Goal: Task Accomplishment & Management: Complete application form

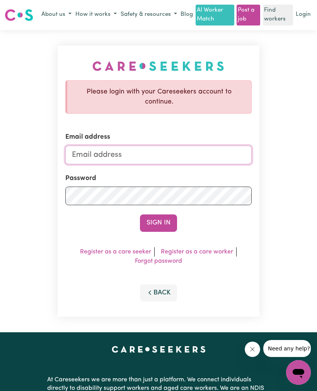
click at [227, 149] on input "Email address" at bounding box center [158, 155] width 187 height 19
type input "[EMAIL_ADDRESS][DOMAIN_NAME]"
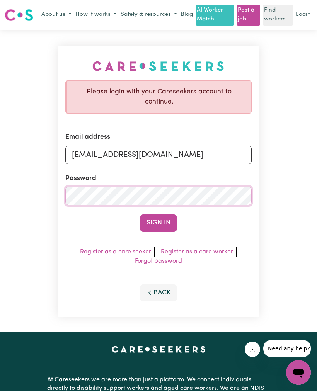
click at [164, 222] on button "Sign In" at bounding box center [158, 223] width 37 height 17
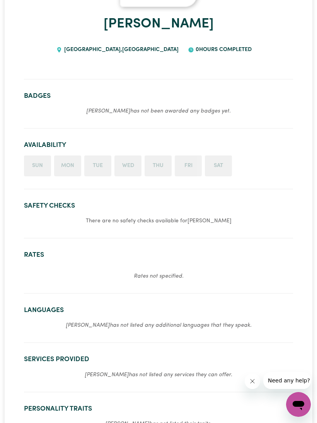
scroll to position [147, 0]
click at [184, 225] on section "Safety Checks There are no safety checks available for [PERSON_NAME]" at bounding box center [158, 216] width 269 height 43
click at [215, 227] on section "Safety Checks There are no safety checks available for [PERSON_NAME]" at bounding box center [158, 216] width 269 height 43
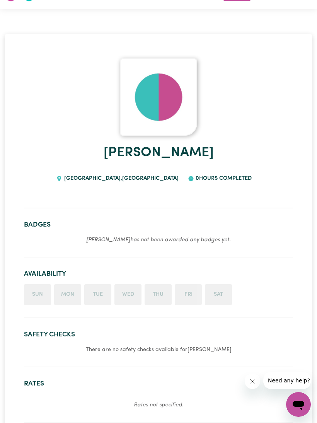
scroll to position [0, 0]
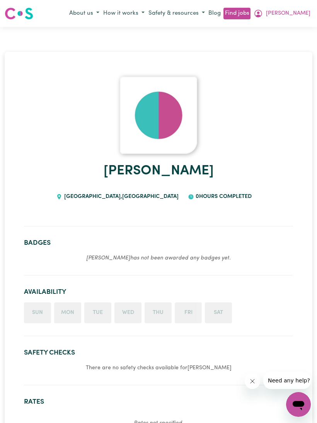
click at [298, 17] on span "[PERSON_NAME]" at bounding box center [288, 13] width 44 height 9
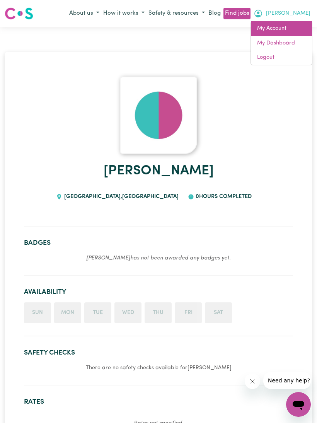
click at [277, 29] on link "My Account" at bounding box center [281, 28] width 61 height 15
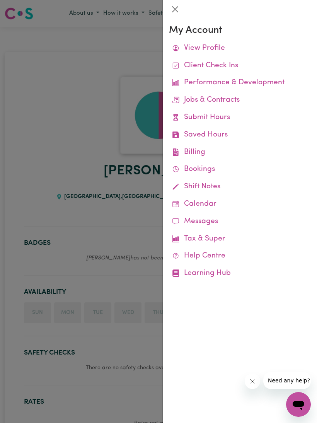
click at [207, 46] on link "View Profile" at bounding box center [240, 48] width 142 height 17
click at [92, 167] on div at bounding box center [158, 211] width 317 height 423
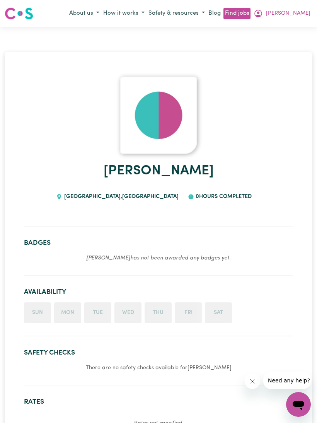
click at [293, 12] on button "[PERSON_NAME]" at bounding box center [282, 13] width 61 height 13
click at [287, 42] on link "My Dashboard" at bounding box center [281, 43] width 61 height 15
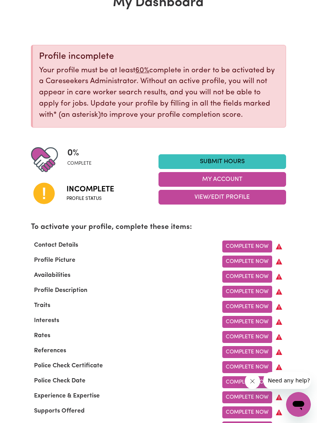
scroll to position [55, 0]
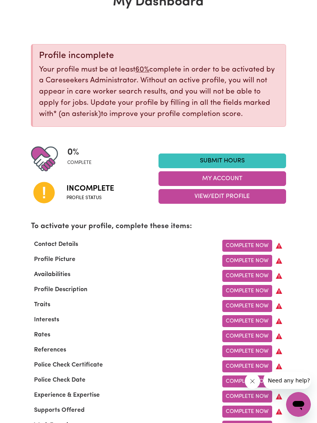
click at [262, 243] on link "Complete Now" at bounding box center [247, 246] width 50 height 12
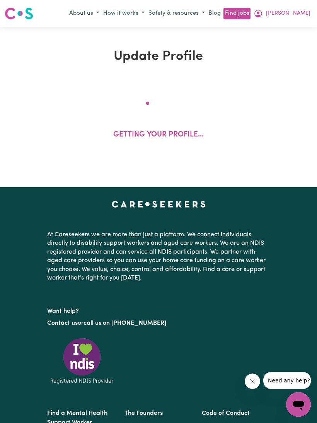
select select "Studying a healthcare related degree or qualification"
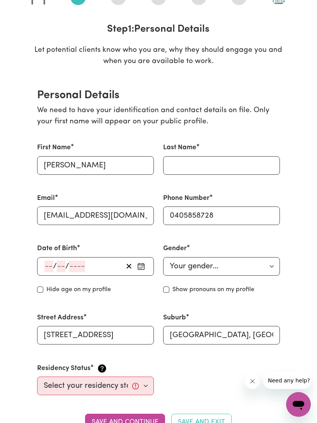
scroll to position [107, 0]
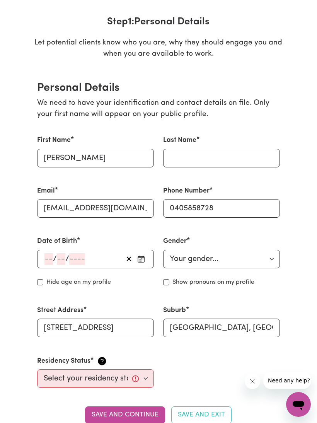
click at [52, 253] on input "number" at bounding box center [48, 259] width 9 height 12
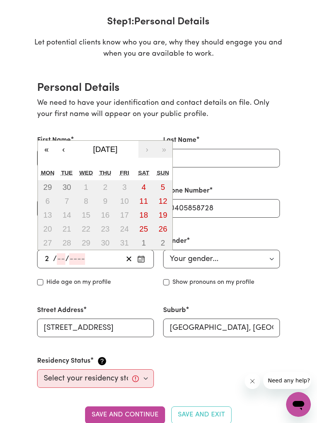
type input "28"
type input "12"
type input "197"
type input "[DATE]"
type input "1971"
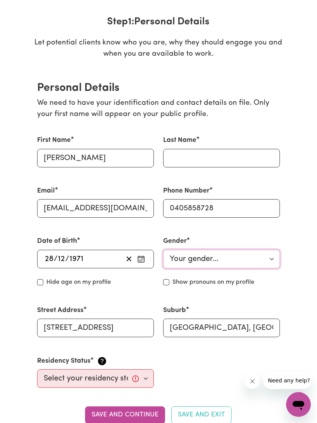
click at [271, 258] on select "Your gender... [DEMOGRAPHIC_DATA] [DEMOGRAPHIC_DATA] [DEMOGRAPHIC_DATA] Other P…" at bounding box center [221, 259] width 117 height 19
select select "[DEMOGRAPHIC_DATA]"
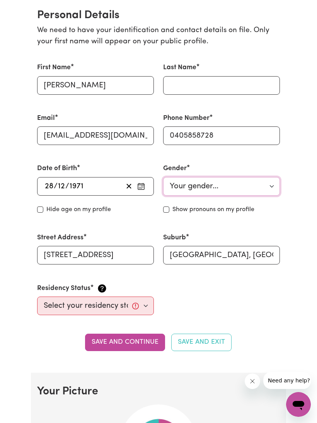
scroll to position [183, 0]
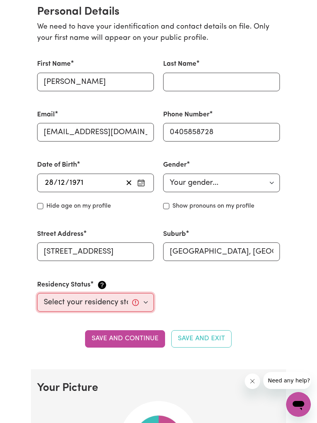
click at [145, 301] on select "Select your residency status... [DEMOGRAPHIC_DATA] citizen Australian PR [DEMOG…" at bounding box center [95, 302] width 117 height 19
select select "[DEMOGRAPHIC_DATA] Citizen"
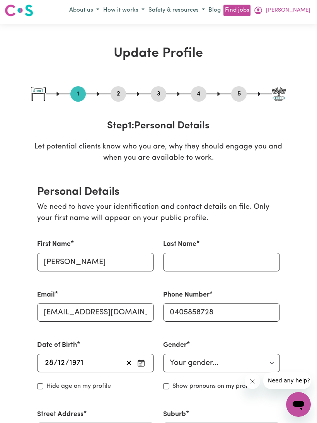
scroll to position [0, 0]
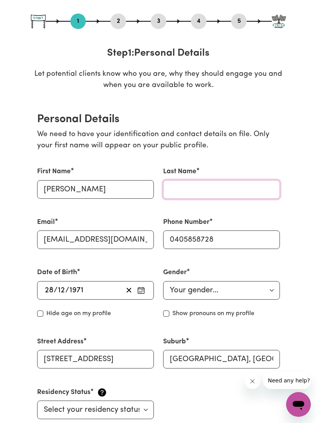
click at [236, 192] on input "Last Name" at bounding box center [221, 189] width 117 height 19
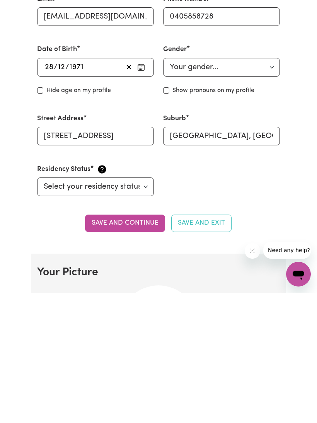
scroll to position [169, 0]
type input "Hunter"
click at [132, 345] on button "Save and continue" at bounding box center [125, 353] width 80 height 17
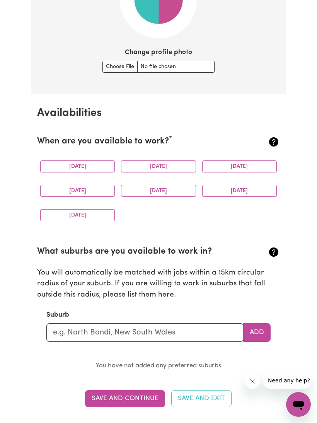
scroll to position [608, 0]
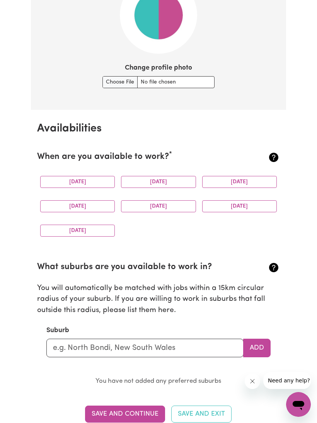
click at [93, 178] on button "[DATE]" at bounding box center [77, 182] width 75 height 12
click at [169, 179] on button "[DATE]" at bounding box center [158, 182] width 75 height 12
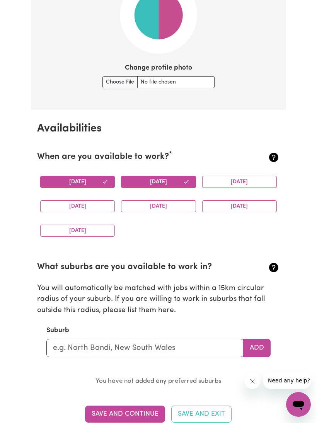
click at [252, 178] on button "[DATE]" at bounding box center [239, 182] width 75 height 12
click at [99, 200] on button "[DATE]" at bounding box center [77, 206] width 75 height 12
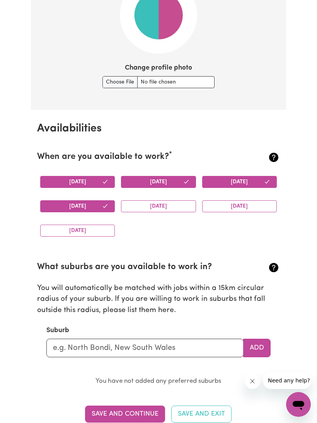
click at [171, 203] on button "[DATE]" at bounding box center [158, 206] width 75 height 12
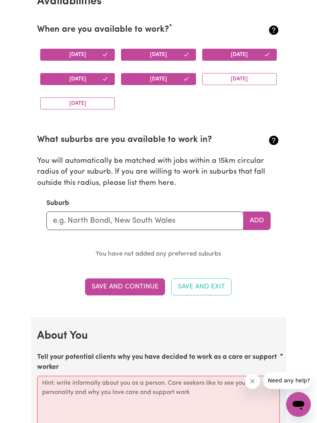
scroll to position [736, 0]
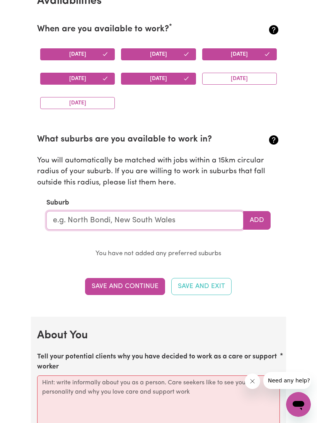
click at [128, 215] on input "text" at bounding box center [144, 220] width 197 height 19
type input "Ric"
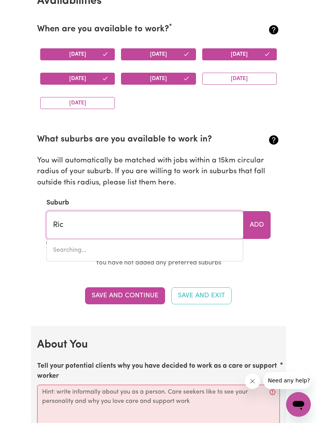
type input "RicH AVON, [GEOGRAPHIC_DATA], 3480"
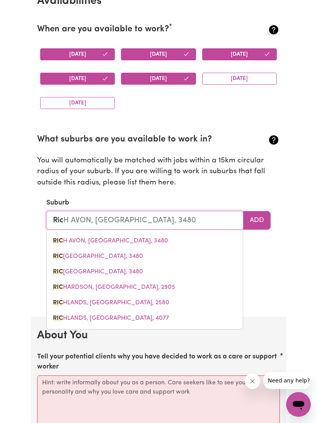
type input "[GEOGRAPHIC_DATA]"
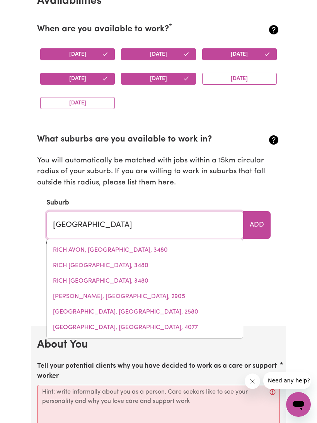
type input "[GEOGRAPHIC_DATA]"
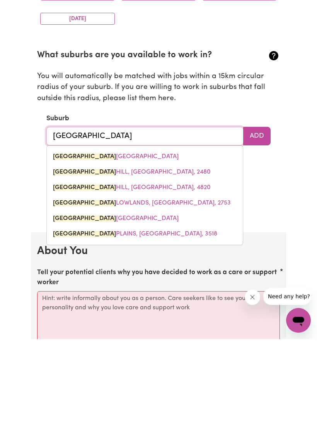
click at [185, 284] on span "[GEOGRAPHIC_DATA], [GEOGRAPHIC_DATA], 2753" at bounding box center [142, 287] width 178 height 6
type input "[GEOGRAPHIC_DATA], [GEOGRAPHIC_DATA], 2753"
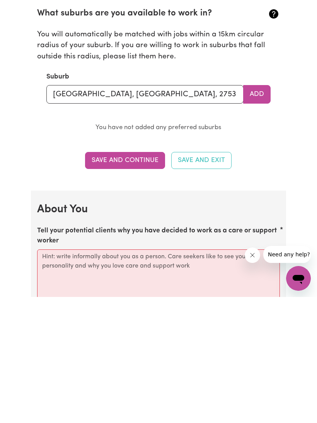
click at [123, 278] on button "Save and Continue" at bounding box center [125, 286] width 80 height 17
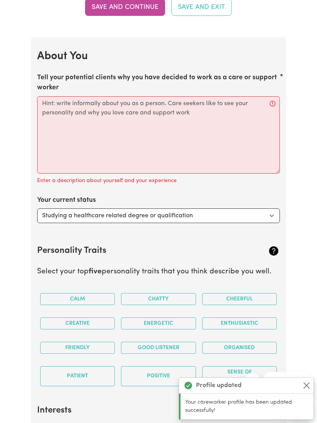
scroll to position [1048, 0]
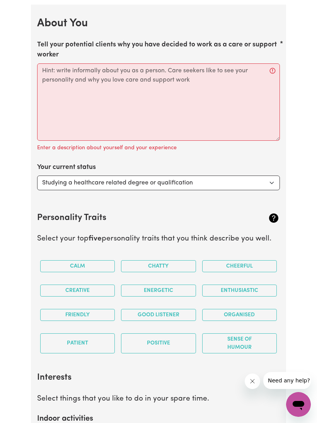
click at [96, 285] on button "Creative" at bounding box center [77, 291] width 75 height 12
click at [177, 285] on button "Energetic" at bounding box center [158, 291] width 75 height 12
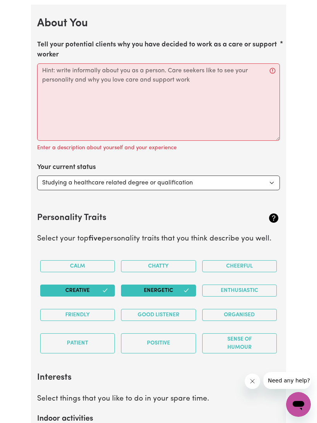
click at [265, 286] on button "Enthusiastic" at bounding box center [239, 291] width 75 height 12
click at [251, 339] on button "Sense of Humour" at bounding box center [239, 343] width 75 height 20
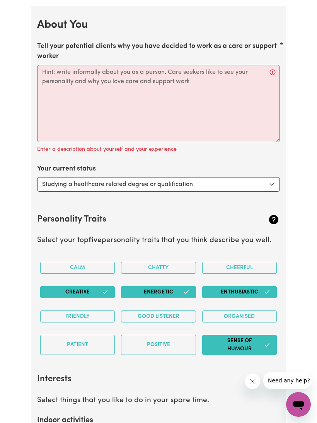
scroll to position [1035, 0]
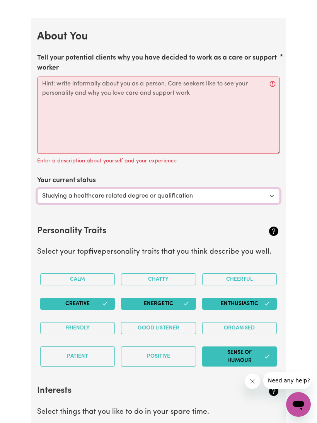
click at [267, 189] on select "Select... Studying a healthcare related degree or qualification Studying a non-…" at bounding box center [158, 196] width 243 height 15
select select "Embarking on a career change into the care industry"
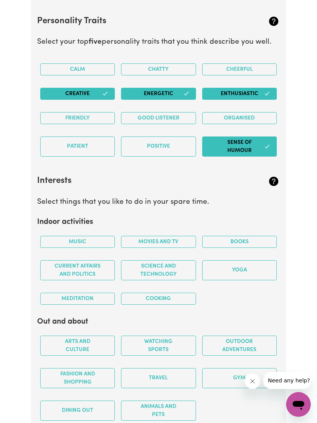
scroll to position [1242, 0]
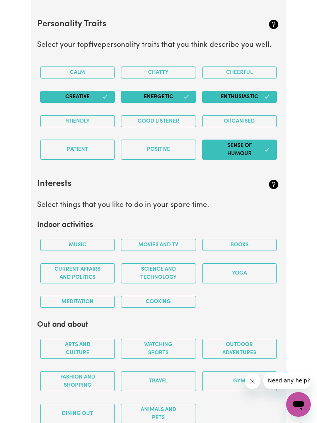
click at [251, 239] on button "Books" at bounding box center [239, 245] width 75 height 12
click at [94, 241] on button "Music" at bounding box center [77, 245] width 75 height 12
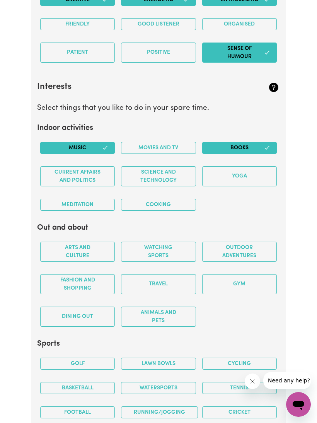
scroll to position [1340, 0]
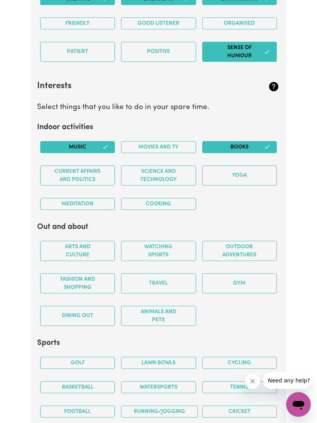
click at [85, 313] on button "Dining out" at bounding box center [77, 316] width 75 height 20
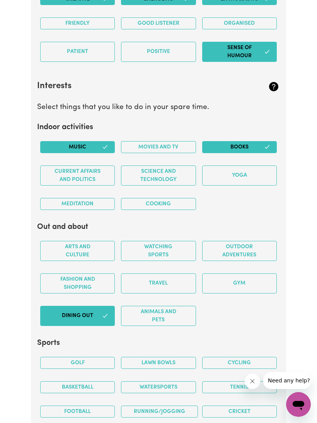
click at [179, 277] on button "Travel" at bounding box center [158, 284] width 75 height 20
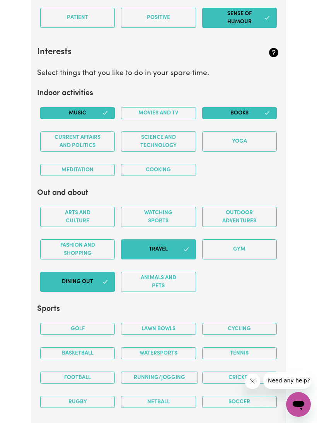
scroll to position [1379, 0]
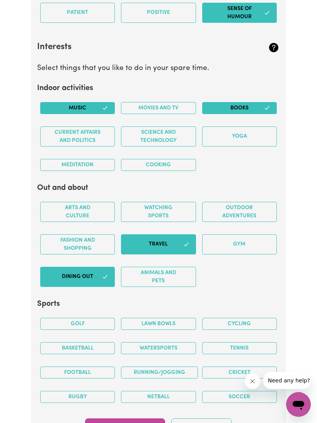
click at [176, 209] on button "Watching sports" at bounding box center [158, 212] width 75 height 20
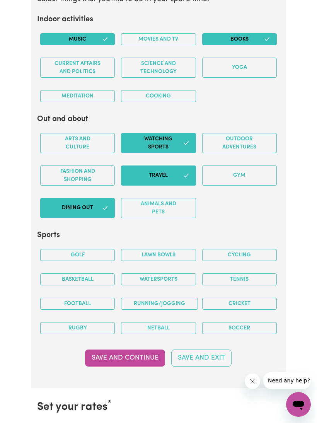
scroll to position [1453, 0]
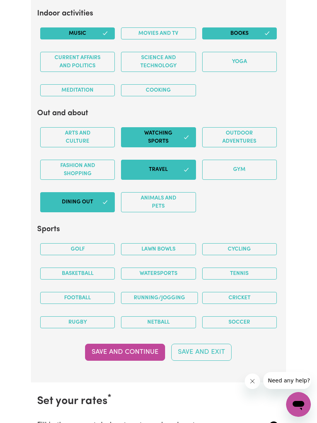
click at [181, 268] on button "Watersports" at bounding box center [158, 274] width 75 height 12
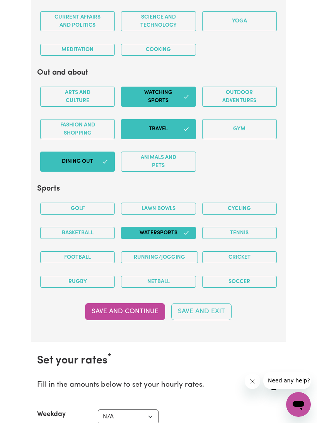
scroll to position [1495, 0]
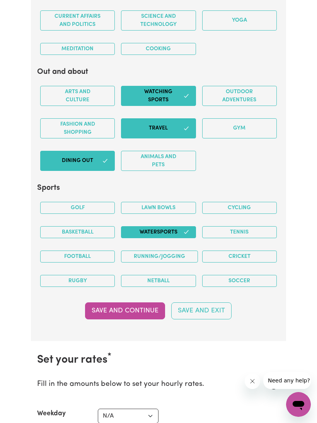
click at [140, 303] on button "Save and Continue" at bounding box center [125, 311] width 80 height 17
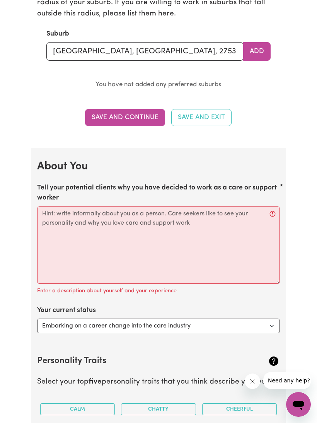
scroll to position [934, 0]
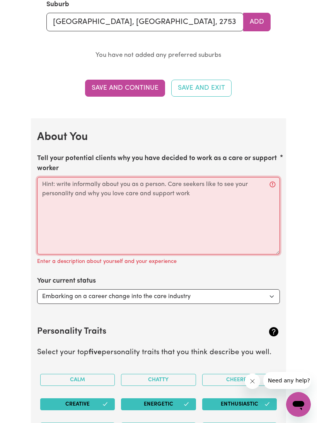
click at [176, 209] on textarea "Tell your potential clients why you have decided to work as a care or support w…" at bounding box center [158, 215] width 243 height 77
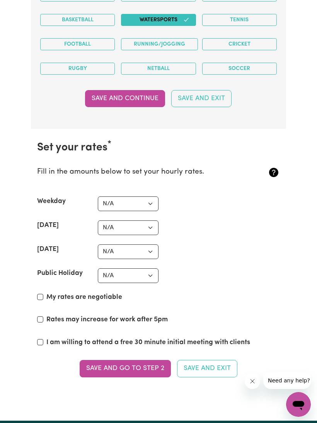
scroll to position [1681, 0]
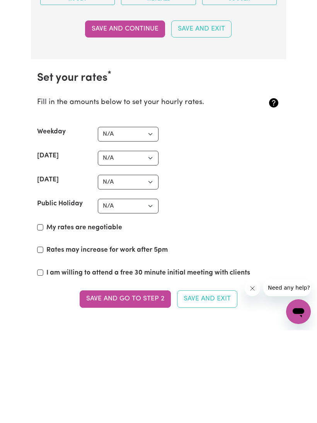
type textarea "Looking to embark on a new career challenge and to help people."
click at [154, 220] on select "N/A $37 $38 $39 $40 $41 $42 $43 $44 $45 $46 $47 $48 $49 $50 $51 $52 $53 $54 $55…" at bounding box center [128, 227] width 61 height 15
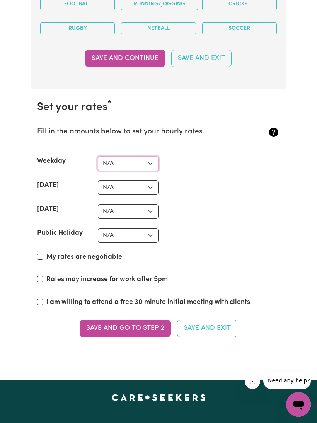
scroll to position [1738, 0]
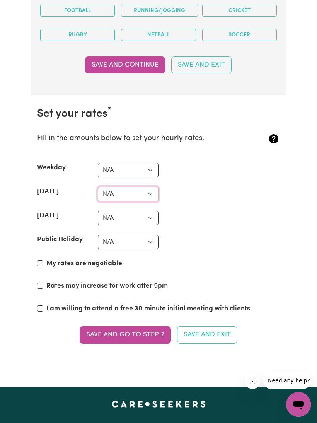
click at [150, 188] on select "N/A $37 $38 $39 $40 $41 $42 $43 $44 $45 $46 $47 $48 $49 $50 $51 $52 $53 $54 $55…" at bounding box center [128, 194] width 61 height 15
click at [147, 238] on select "N/A $37 $38 $39 $40 $41 $42 $43 $44 $45 $46 $47 $48 $49 $50 $51 $52 $53 $54 $55…" at bounding box center [128, 242] width 61 height 15
click at [147, 163] on select "N/A $37 $38 $39 $40 $41 $42 $43 $44 $45 $46 $47 $48 $49 $50 $51 $52 $53 $54 $55…" at bounding box center [128, 170] width 61 height 15
select select "47"
click at [152, 188] on select "N/A $37 $38 $39 $40 $41 $42 $43 $44 $45 $46 $47 $48 $49 $50 $51 $52 $53 $54 $55…" at bounding box center [128, 194] width 61 height 15
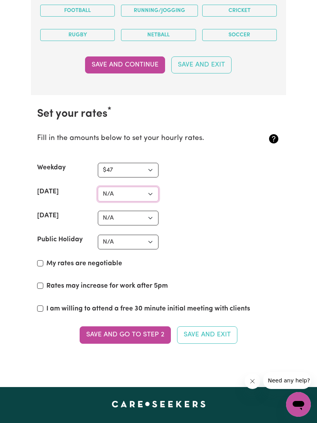
select select "47"
click at [149, 212] on select "N/A $37 $38 $39 $40 $41 $42 $43 $44 $45 $46 $47 $48 $49 $50 $51 $52 $53 $54 $55…" at bounding box center [128, 218] width 61 height 15
select select "47"
click at [148, 235] on select "N/A $37 $38 $39 $40 $41 $42 $43 $44 $45 $46 $47 $48 $49 $50 $51 $52 $53 $54 $55…" at bounding box center [128, 242] width 61 height 15
select select "47"
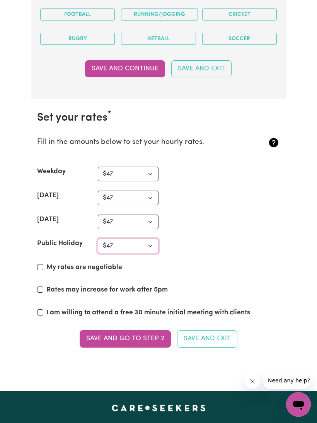
scroll to position [1733, 0]
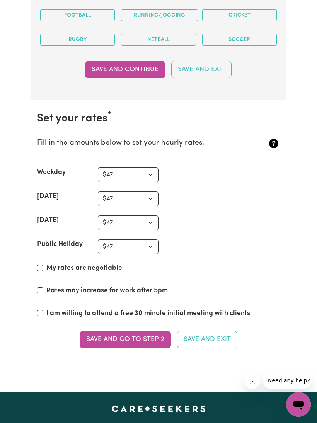
click at [41, 265] on input "My rates are negotiable" at bounding box center [40, 268] width 6 height 6
checkbox input "true"
click at [135, 331] on button "Save and go to Step 2" at bounding box center [125, 339] width 91 height 17
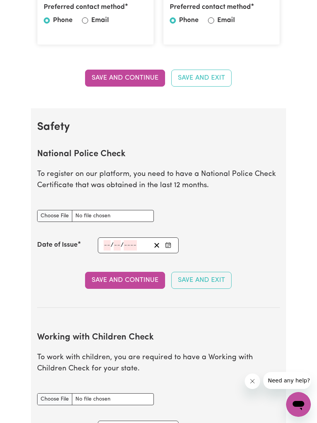
scroll to position [361, 0]
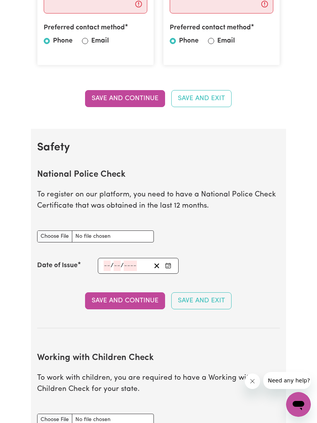
click at [97, 233] on input "National Police Check document" at bounding box center [95, 237] width 117 height 12
click at [49, 233] on input "National Police Check document" at bounding box center [95, 237] width 117 height 12
click at [60, 231] on input "National Police Check document" at bounding box center [95, 237] width 117 height 12
click at [58, 231] on input "National Police Check document" at bounding box center [95, 237] width 117 height 12
type input "C:\fakepath\GetResult.aspx.pdf"
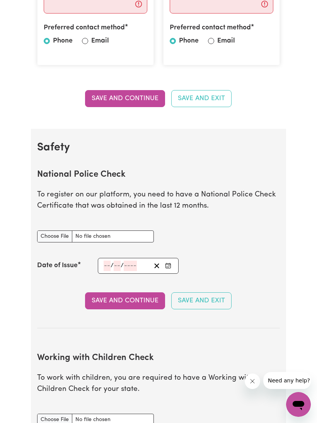
click at [108, 262] on input "number" at bounding box center [107, 266] width 7 height 10
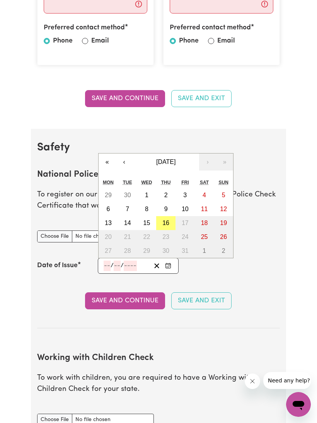
click at [168, 221] on abbr "16" at bounding box center [165, 223] width 7 height 7
type input "[DATE]"
type input "16"
type input "10"
type input "2025"
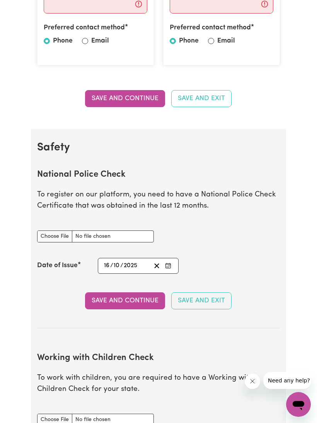
click at [139, 292] on button "Save and Continue" at bounding box center [125, 300] width 80 height 17
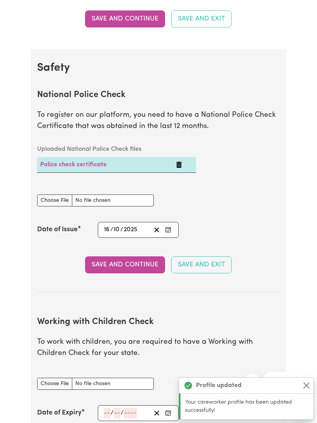
scroll to position [440, 0]
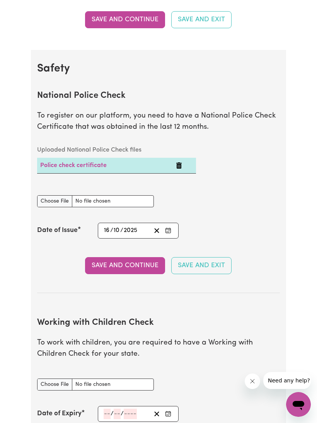
click at [91, 164] on link "Police check certificate" at bounding box center [73, 165] width 67 height 6
click at [54, 163] on link "Police check certificate" at bounding box center [73, 165] width 67 height 6
click at [55, 201] on input "National Police Check document" at bounding box center [95, 201] width 117 height 12
type input "C:\fakepath\GetResult.aspx.pdf"
click at [121, 266] on button "Save and Continue" at bounding box center [125, 265] width 80 height 17
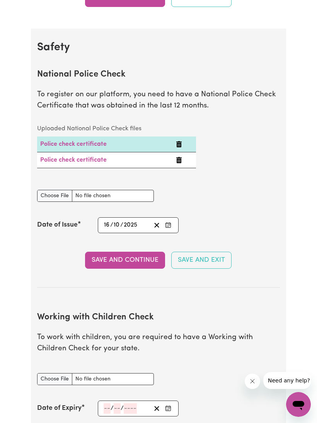
scroll to position [453, 0]
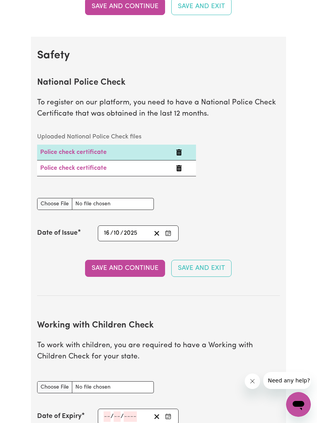
click at [57, 149] on link "Police check certificate" at bounding box center [73, 152] width 67 height 6
click at [178, 166] on icon "Delete Police check certificate" at bounding box center [179, 168] width 6 height 6
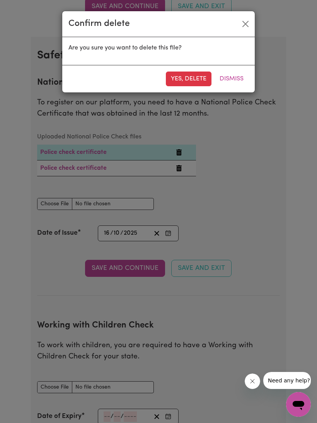
click at [189, 79] on button "Yes, delete" at bounding box center [189, 79] width 46 height 15
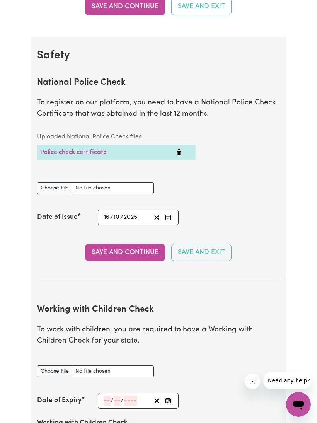
click at [141, 251] on button "Save and Continue" at bounding box center [125, 252] width 80 height 17
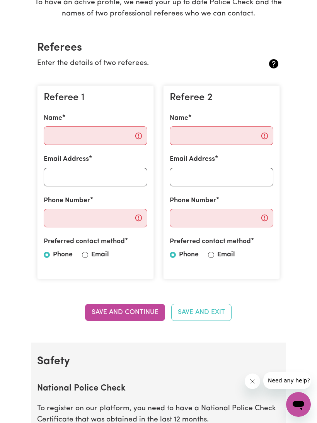
scroll to position [142, 0]
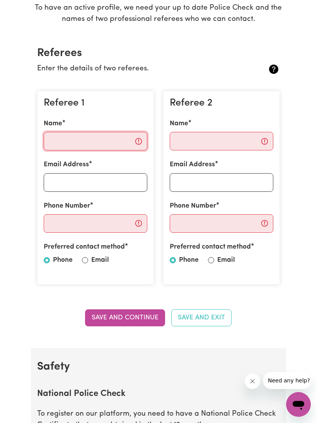
click at [101, 144] on input "Name" at bounding box center [96, 141] width 104 height 19
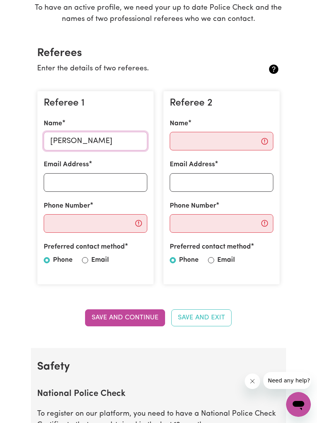
type input "[PERSON_NAME]"
click at [114, 189] on input "Email Address" at bounding box center [96, 182] width 104 height 19
click at [104, 221] on input "Phone Number" at bounding box center [96, 223] width 104 height 19
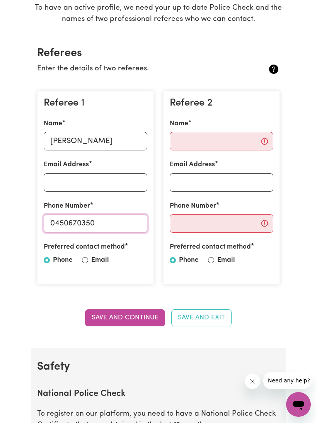
type input "0450670350"
click at [116, 182] on input "Email Address" at bounding box center [96, 182] width 104 height 19
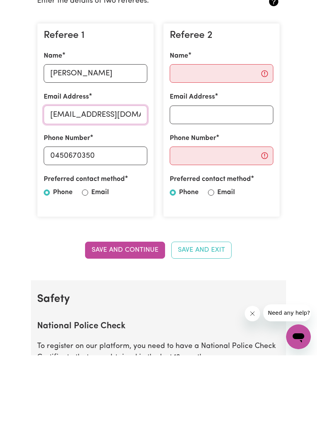
type input "[EMAIL_ADDRESS][DOMAIN_NAME]"
click at [245, 132] on input "Name" at bounding box center [222, 141] width 104 height 19
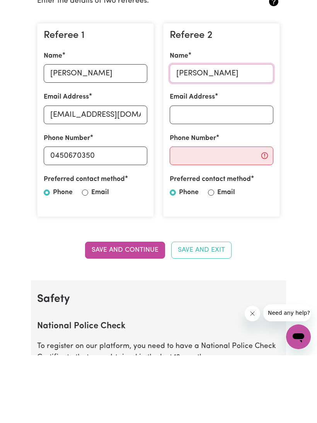
type input "[PERSON_NAME]"
click at [228, 214] on input "Phone Number" at bounding box center [222, 223] width 104 height 19
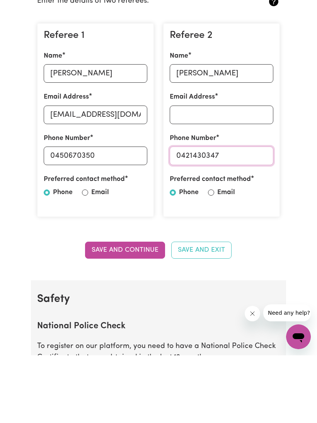
type input "0421430347"
click at [255, 173] on input "Email Address" at bounding box center [222, 182] width 104 height 19
click at [139, 309] on button "Save and Continue" at bounding box center [125, 317] width 80 height 17
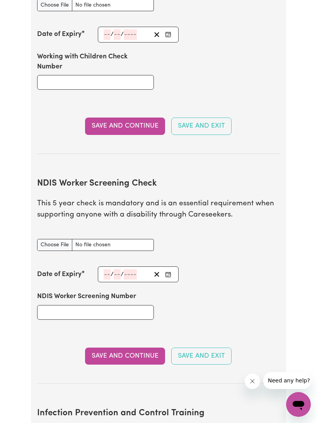
scroll to position [838, 0]
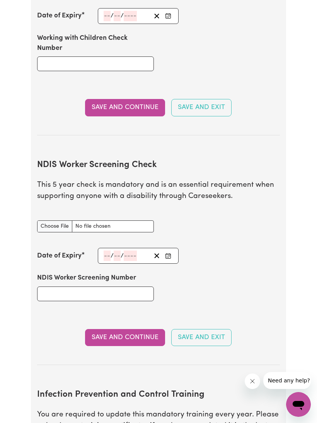
click at [138, 332] on button "Save and Continue" at bounding box center [125, 337] width 80 height 17
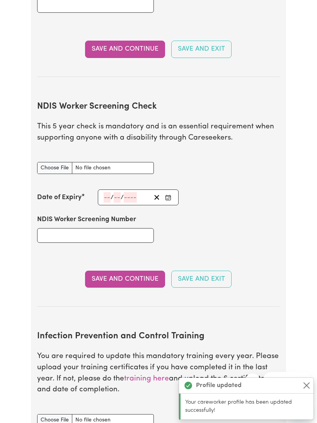
scroll to position [1210, 0]
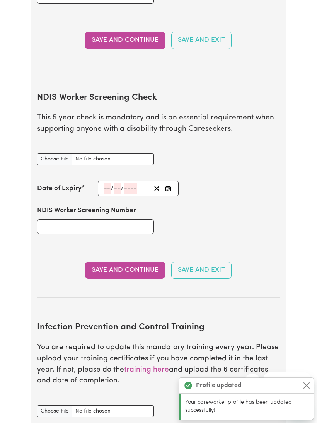
click at [214, 265] on button "Save and Exit" at bounding box center [201, 270] width 60 height 17
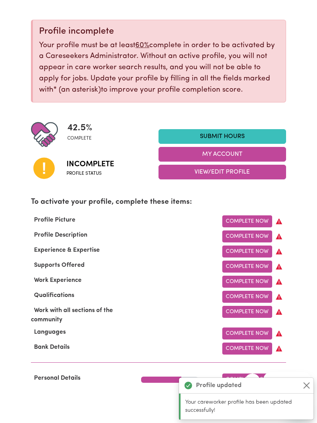
scroll to position [88, 0]
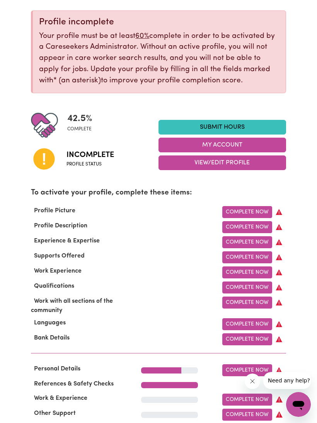
click at [256, 325] on link "Complete Now" at bounding box center [247, 324] width 50 height 12
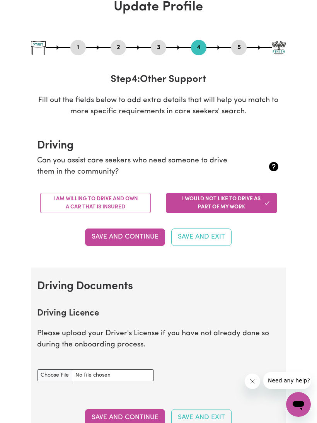
scroll to position [51, 0]
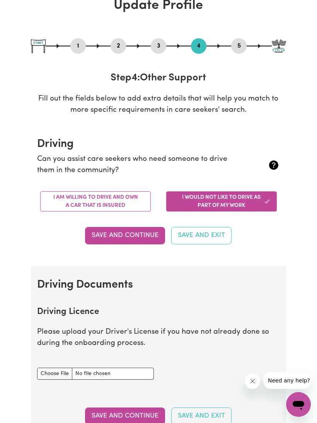
click at [127, 198] on button "I am willing to drive and own a car that is insured" at bounding box center [95, 201] width 111 height 20
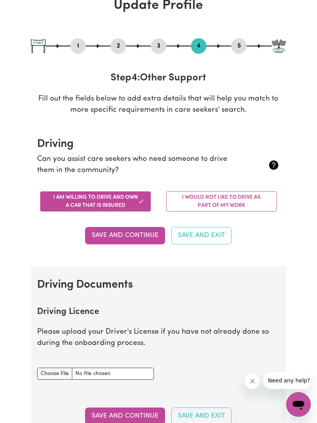
click at [147, 232] on button "Save and Continue" at bounding box center [125, 235] width 80 height 17
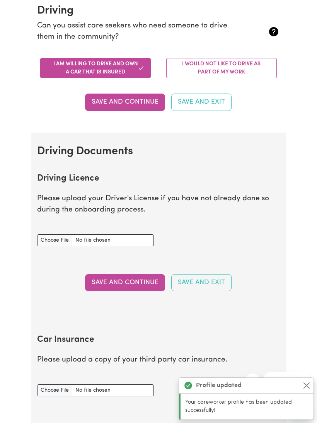
scroll to position [185, 0]
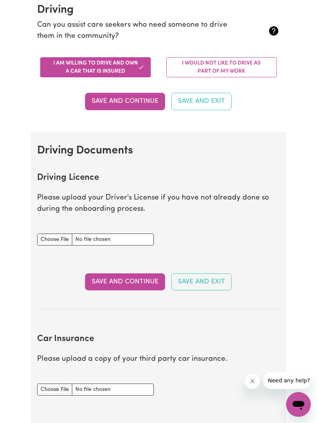
click at [52, 239] on input "Driving Licence document" at bounding box center [95, 240] width 117 height 12
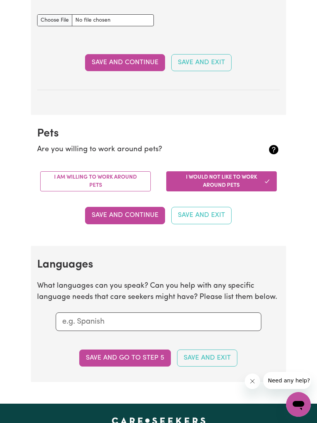
scroll to position [556, 0]
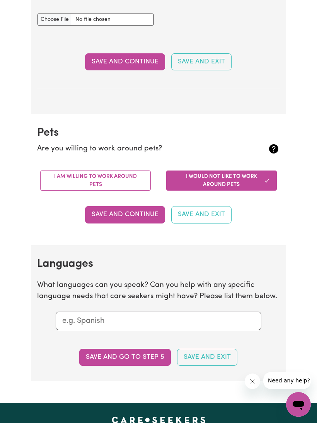
click at [112, 174] on button "I am willing to work around pets" at bounding box center [95, 181] width 111 height 20
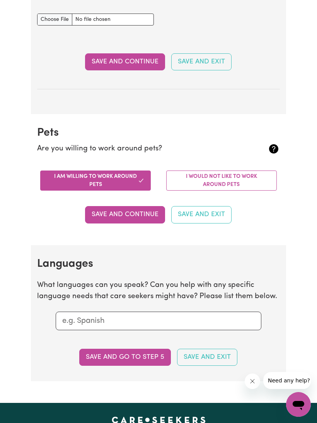
click at [141, 210] on button "Save and Continue" at bounding box center [125, 214] width 80 height 17
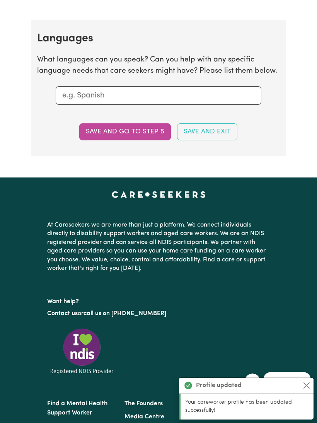
scroll to position [797, 0]
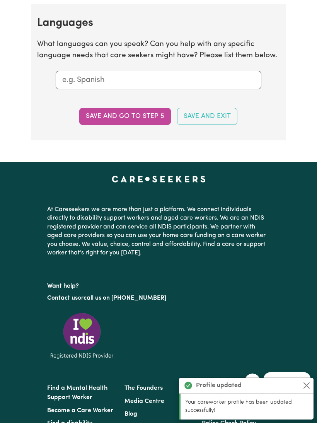
click at [142, 74] on input "text" at bounding box center [158, 80] width 192 height 12
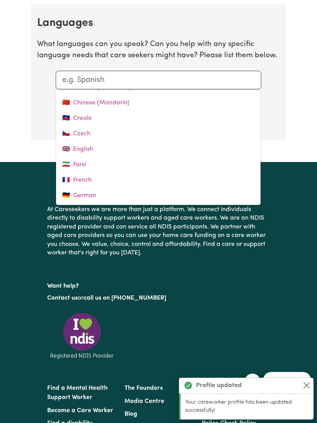
scroll to position [79, 0]
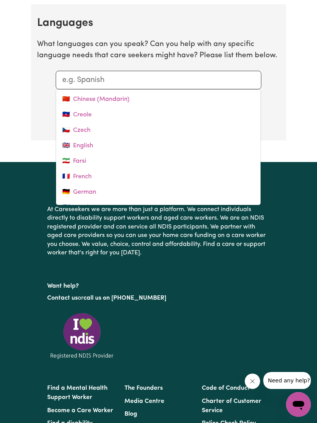
click at [93, 139] on link "🇬🇧 English" at bounding box center [158, 145] width 205 height 15
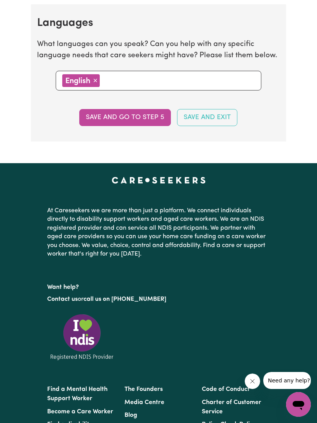
click at [142, 113] on button "Save and go to step 5" at bounding box center [125, 117] width 92 height 17
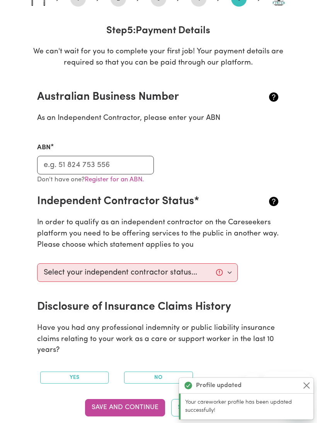
scroll to position [0, 0]
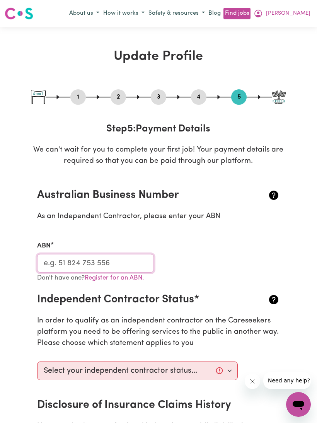
click at [128, 262] on input "ABN" at bounding box center [95, 263] width 117 height 19
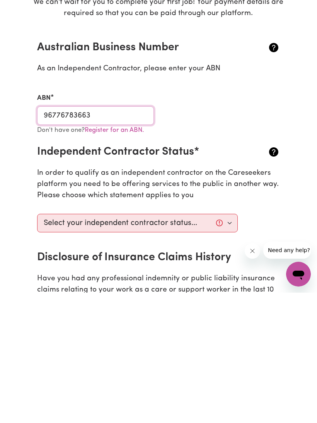
scroll to position [20, 0]
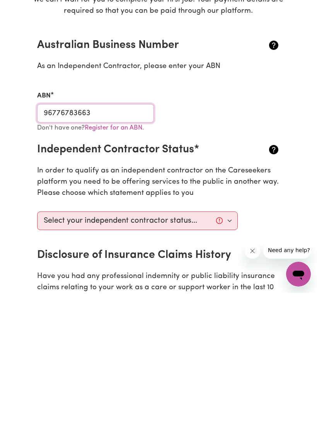
type input "96776783663"
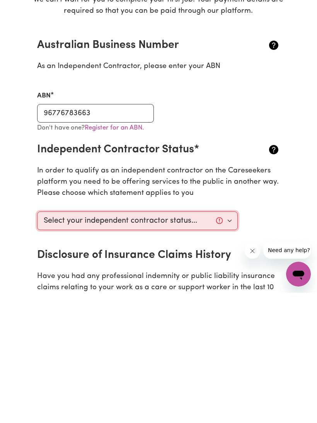
click at [225, 342] on select "Select your independent contractor status... I am providing services through an…" at bounding box center [137, 351] width 201 height 19
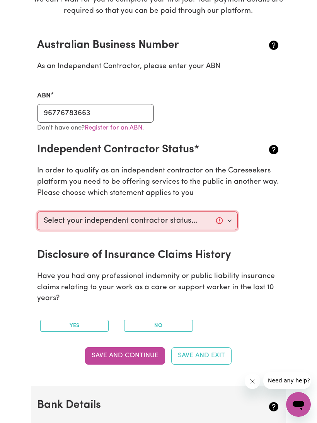
select select "I am providing services through another platform"
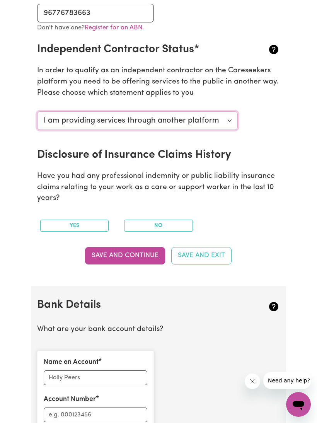
scroll to position [251, 0]
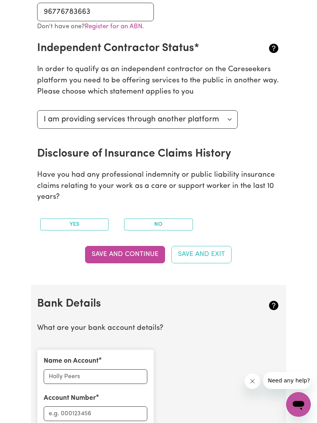
click at [173, 221] on button "No" at bounding box center [158, 225] width 68 height 12
click at [138, 250] on button "Save and Continue" at bounding box center [125, 254] width 80 height 17
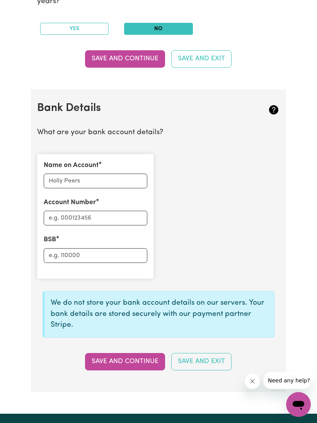
scroll to position [449, 0]
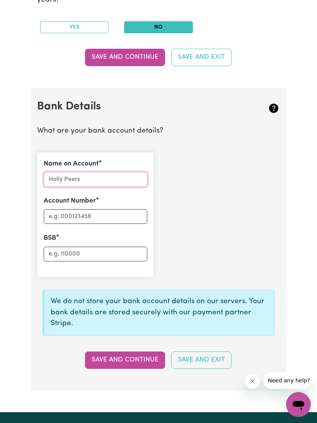
click at [114, 181] on input "Name on Account" at bounding box center [96, 179] width 104 height 15
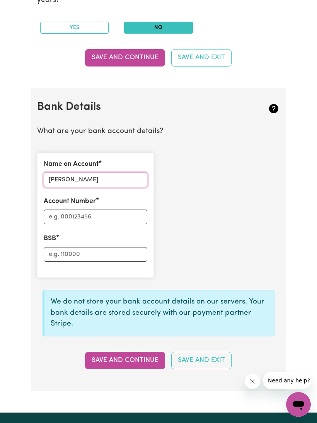
type input "[PERSON_NAME]"
click at [120, 203] on div "Account Number" at bounding box center [96, 211] width 104 height 28
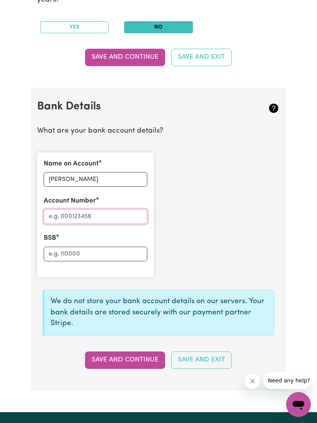
click at [126, 219] on input "Account Number" at bounding box center [96, 216] width 104 height 15
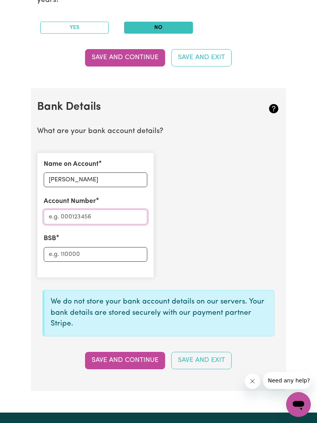
click at [112, 214] on input "Account Number" at bounding box center [96, 217] width 104 height 15
type input "429996891"
click at [127, 252] on input "BSB" at bounding box center [96, 254] width 104 height 15
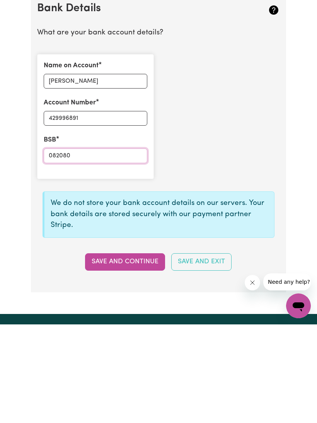
type input "082080"
click at [143, 352] on button "Save and Continue" at bounding box center [125, 360] width 80 height 17
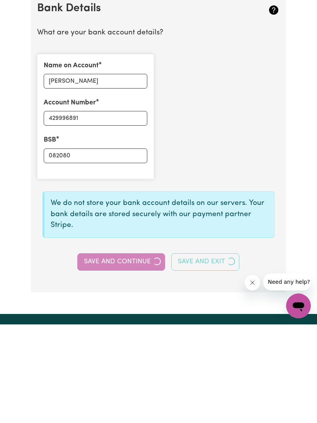
scroll to position [547, 0]
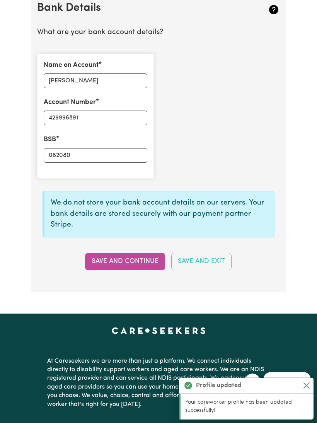
type input "****6891"
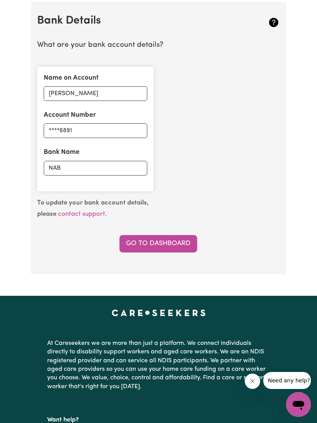
click at [186, 241] on link "Go to Dashboard" at bounding box center [159, 243] width 78 height 17
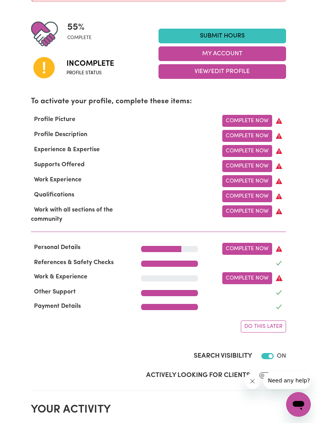
scroll to position [192, 0]
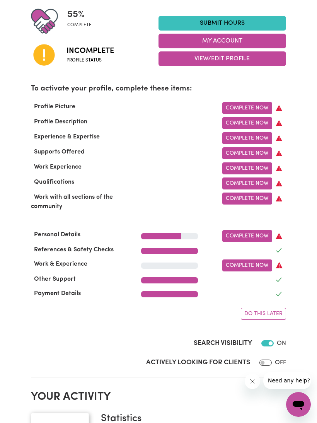
click at [258, 235] on link "Complete Now" at bounding box center [247, 236] width 50 height 12
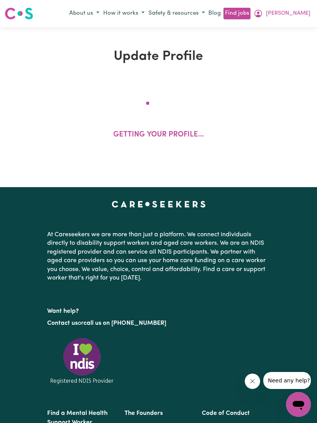
select select "[DEMOGRAPHIC_DATA]"
select select "[DEMOGRAPHIC_DATA] Citizen"
select select "Studying a healthcare related degree or qualification"
select select "47"
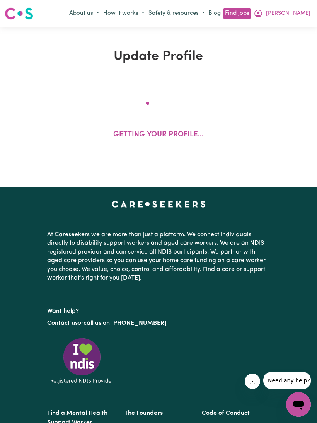
select select "47"
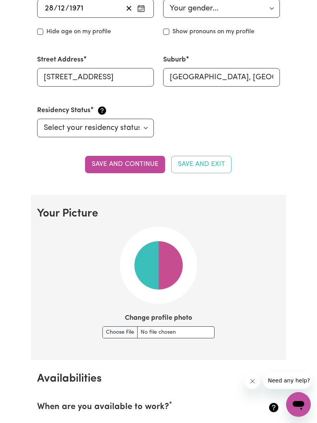
scroll to position [357, 0]
click at [112, 332] on input "Change profile photo" at bounding box center [159, 333] width 112 height 12
click at [159, 331] on input "Change profile photo" at bounding box center [159, 333] width 112 height 12
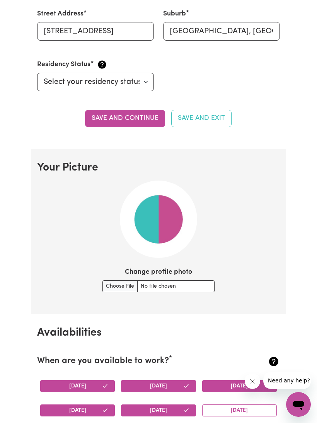
scroll to position [403, 0]
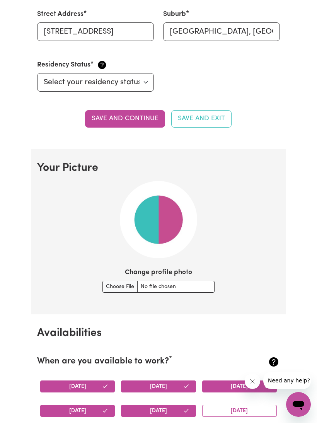
click at [106, 284] on input "Change profile photo" at bounding box center [159, 287] width 112 height 12
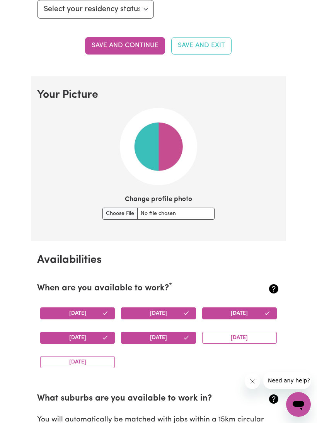
scroll to position [477, 0]
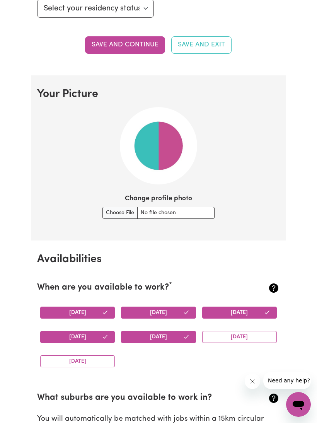
click at [110, 209] on input "Change profile photo" at bounding box center [159, 213] width 112 height 12
click at [198, 211] on input "Change profile photo" at bounding box center [159, 213] width 112 height 12
click at [167, 155] on img at bounding box center [158, 145] width 77 height 77
click at [174, 194] on label "Change profile photo" at bounding box center [158, 199] width 67 height 10
click at [174, 207] on input "Change profile photo" at bounding box center [159, 213] width 112 height 12
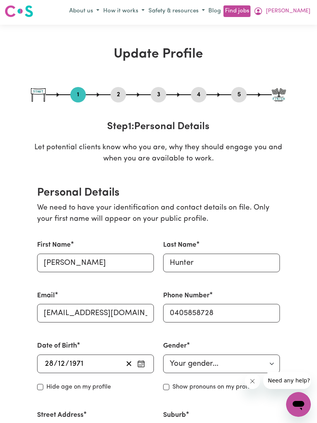
scroll to position [0, 0]
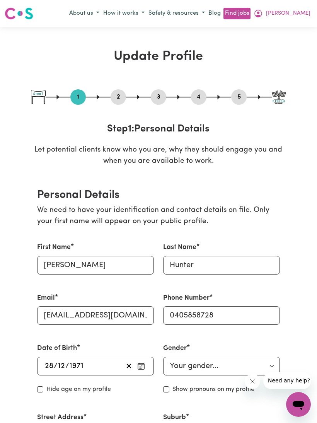
click at [121, 95] on button "2" at bounding box center [118, 97] width 15 height 10
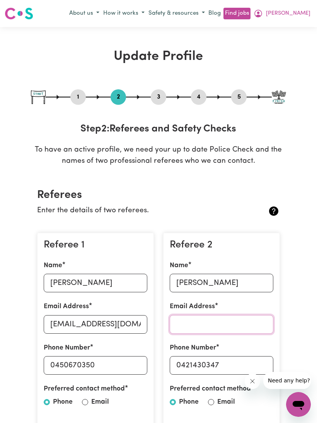
click at [244, 319] on input "Email Address" at bounding box center [222, 324] width 104 height 19
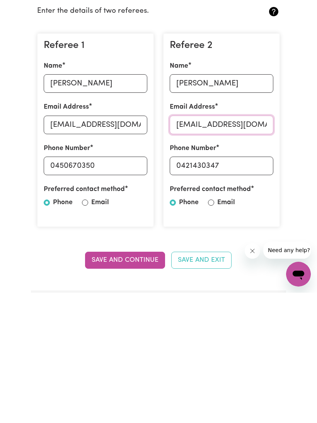
scroll to position [70, 0]
type input "[EMAIL_ADDRESS][DOMAIN_NAME]"
click at [147, 382] on button "Save and Continue" at bounding box center [125, 390] width 80 height 17
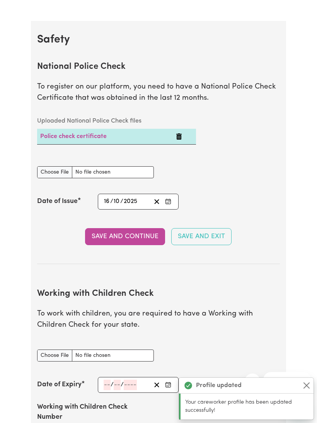
scroll to position [488, 0]
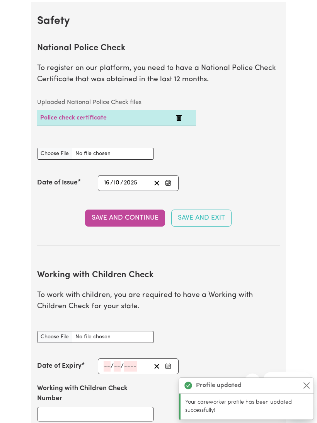
click at [304, 390] on button "Close" at bounding box center [306, 385] width 9 height 9
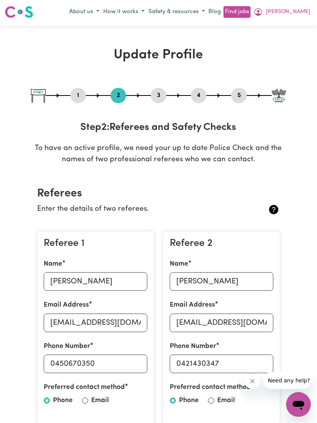
scroll to position [0, 0]
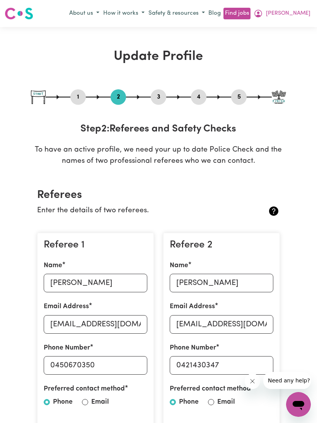
click at [282, 100] on img at bounding box center [279, 98] width 14 height 14
click at [242, 99] on button "5" at bounding box center [238, 97] width 15 height 10
select select "I am providing services through another platform"
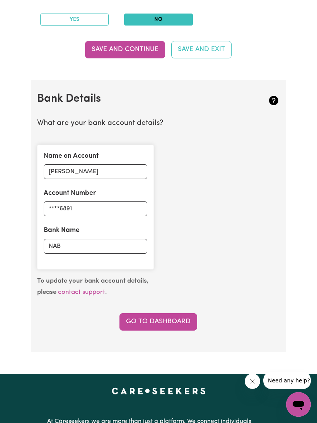
scroll to position [459, 0]
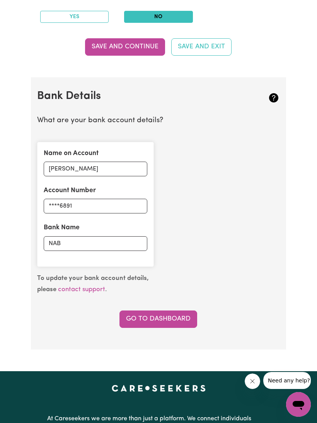
click at [185, 313] on link "Go to Dashboard" at bounding box center [159, 319] width 78 height 17
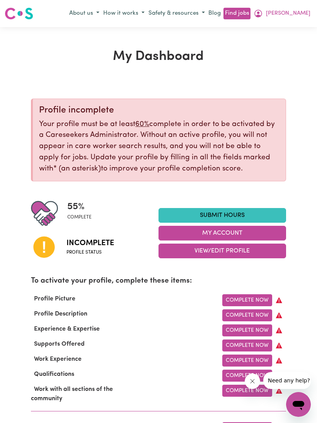
click at [258, 299] on link "Complete Now" at bounding box center [247, 300] width 50 height 12
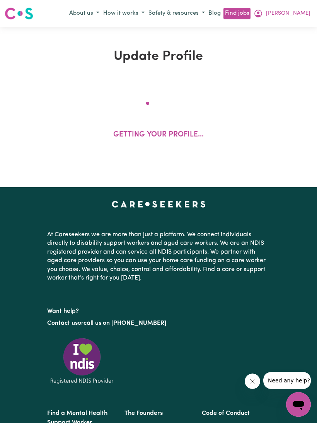
select select "[DEMOGRAPHIC_DATA]"
select select "[DEMOGRAPHIC_DATA] Citizen"
select select "Studying a healthcare related degree or qualification"
select select "47"
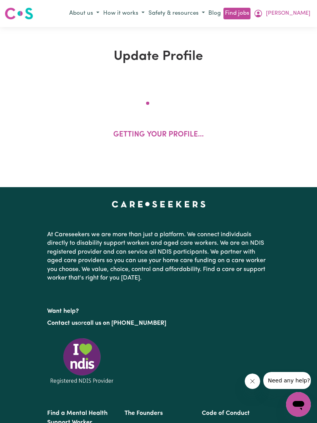
select select "47"
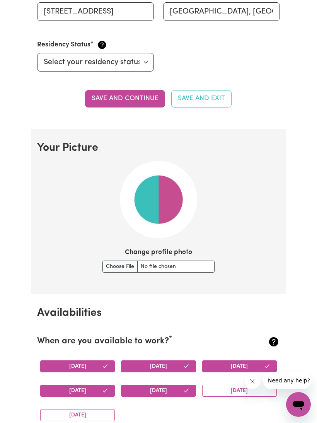
scroll to position [426, 0]
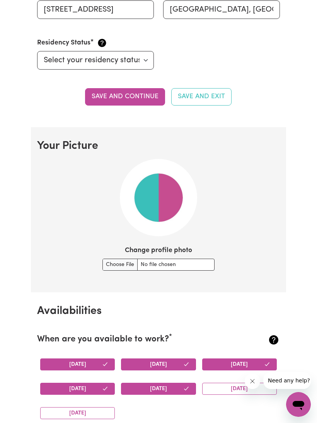
click at [111, 260] on input "Change profile photo" at bounding box center [159, 265] width 112 height 12
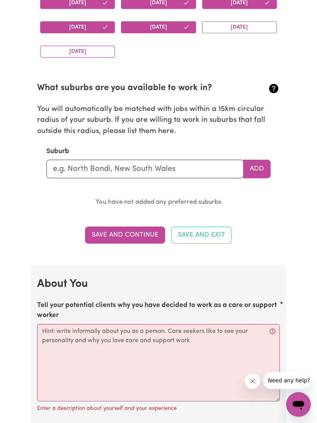
scroll to position [788, 0]
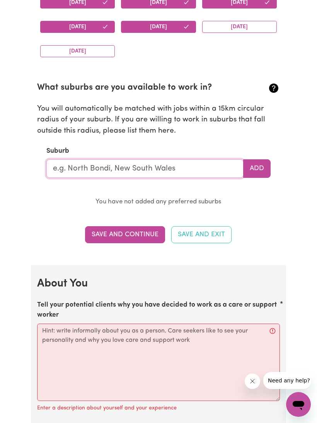
click at [141, 168] on input "text" at bounding box center [144, 168] width 197 height 19
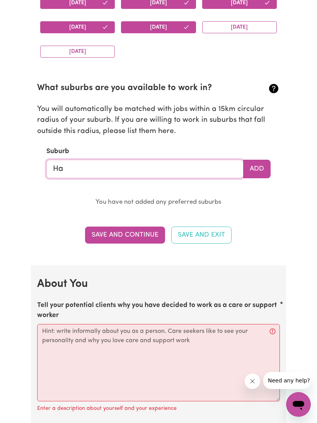
type input "Haw"
type input "HawKER, [GEOGRAPHIC_DATA], 2614"
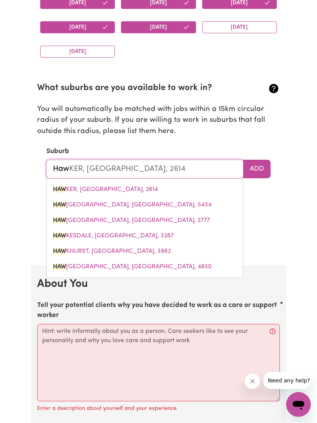
type input "Hawk"
type input "HawkER, [GEOGRAPHIC_DATA], 2614"
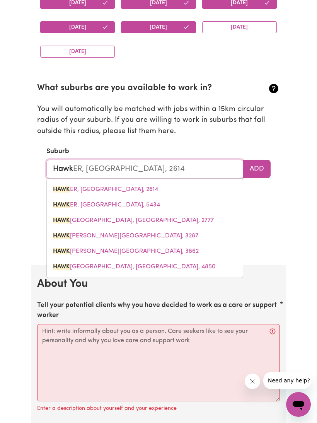
type input "Hawke"
type input "HawkeR, [GEOGRAPHIC_DATA], 2614"
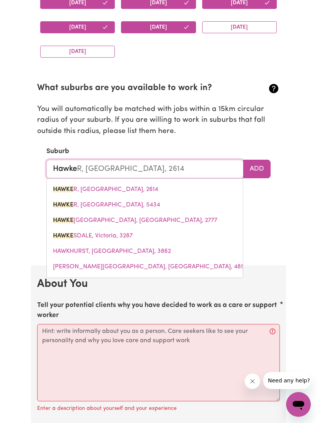
type input "Hawkes"
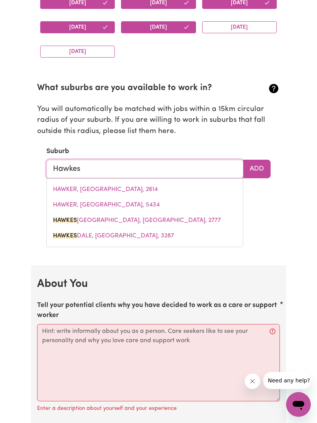
type input "Hawke"
type input "HawkeR, [GEOGRAPHIC_DATA], 2614"
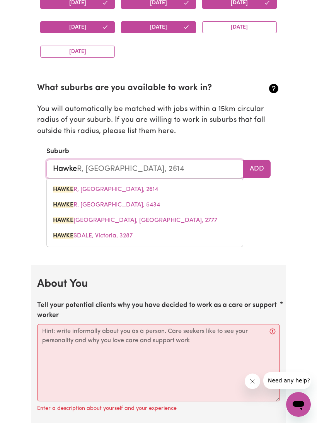
type input "Hawk"
type input "HawkER, [GEOGRAPHIC_DATA], 2614"
type input "Haw"
type input "HawKER, [GEOGRAPHIC_DATA], 2614"
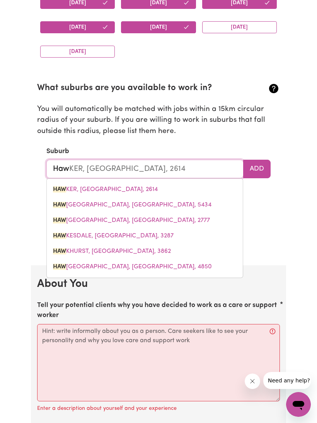
type input "Ha"
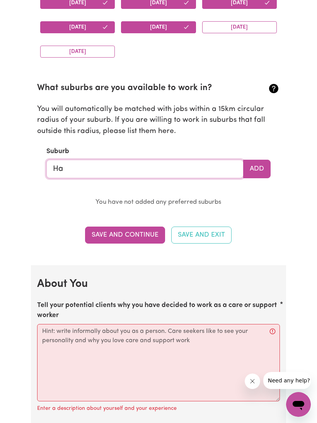
type input "H"
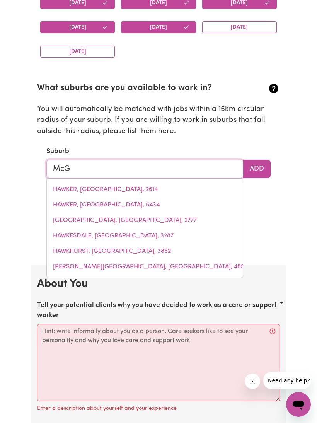
type input "McGr"
type input "McGrATHS HILL, [GEOGRAPHIC_DATA], 2756"
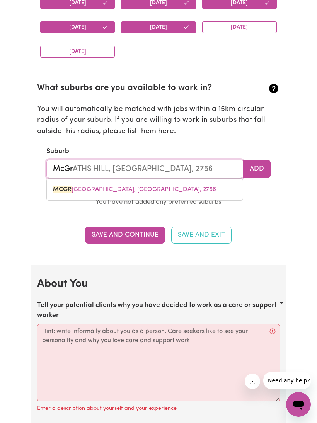
type input "McGra"
type input "[STREET_ADDRESS]"
type input "McGrat"
type input "McGratHS HILL, [GEOGRAPHIC_DATA], 2756"
type input "[PERSON_NAME]"
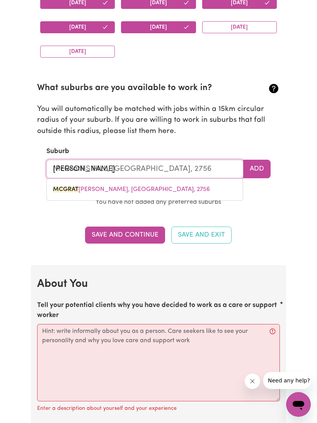
type input "[GEOGRAPHIC_DATA], [GEOGRAPHIC_DATA], 2756"
click at [178, 182] on link "[PERSON_NAME][GEOGRAPHIC_DATA][PERSON_NAME], [GEOGRAPHIC_DATA], 2756" at bounding box center [145, 189] width 196 height 15
type input "[GEOGRAPHIC_DATA], [GEOGRAPHIC_DATA], 2756"
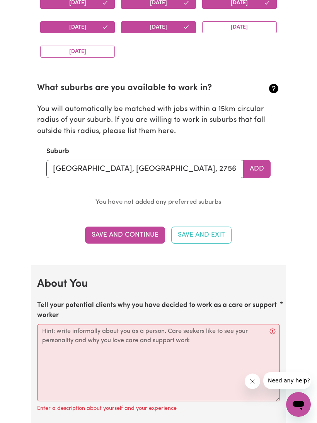
click at [255, 166] on button "Add" at bounding box center [256, 169] width 27 height 19
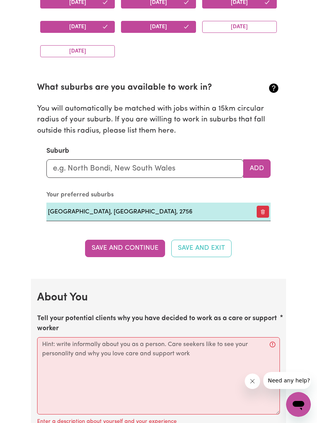
click at [133, 246] on button "Save and Continue" at bounding box center [125, 248] width 80 height 17
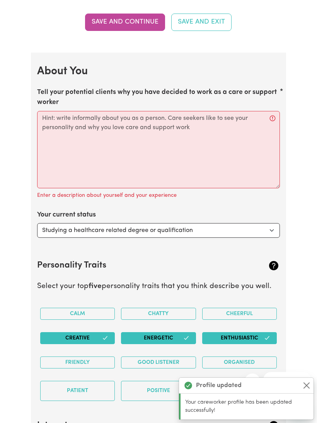
scroll to position [1062, 0]
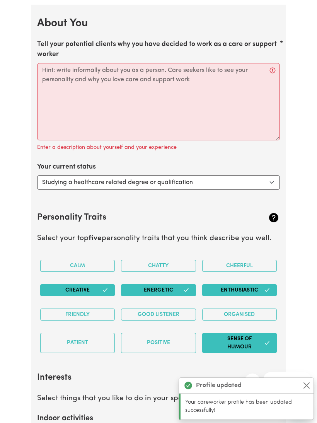
click at [306, 390] on button "Close" at bounding box center [306, 385] width 9 height 9
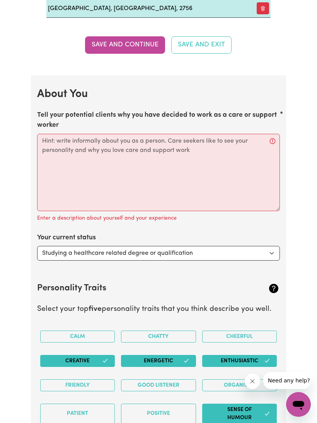
scroll to position [993, 0]
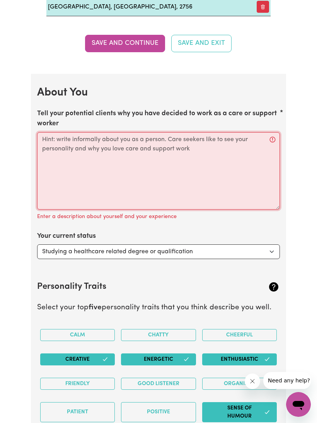
click at [159, 165] on textarea "Tell your potential clients why you have decided to work as a care or support w…" at bounding box center [158, 170] width 243 height 77
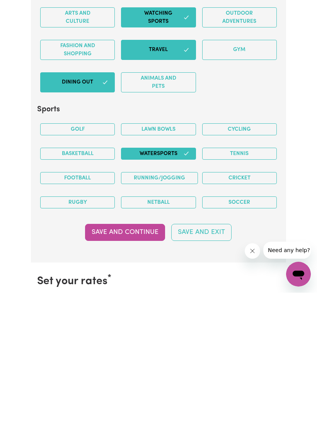
type textarea "Changing careers , use my services to help people . Easy going compassionate pe…"
click at [132, 354] on button "Save and Continue" at bounding box center [125, 362] width 80 height 17
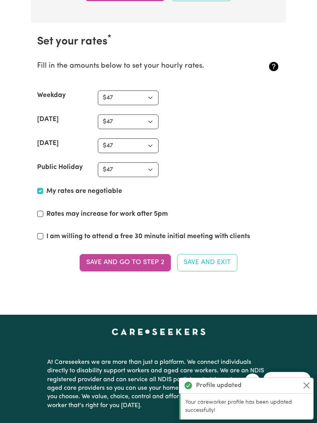
scroll to position [1841, 0]
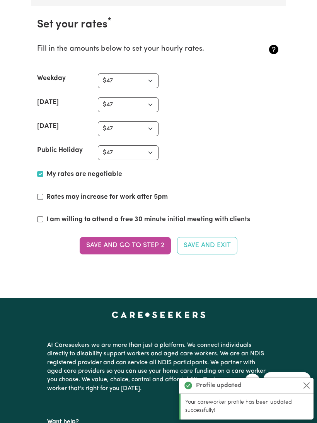
click at [303, 390] on button "Close" at bounding box center [306, 385] width 9 height 9
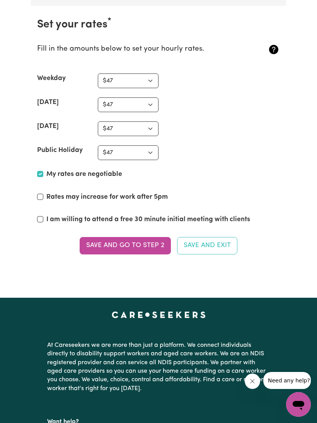
click at [140, 239] on button "Save and go to Step 2" at bounding box center [125, 245] width 91 height 17
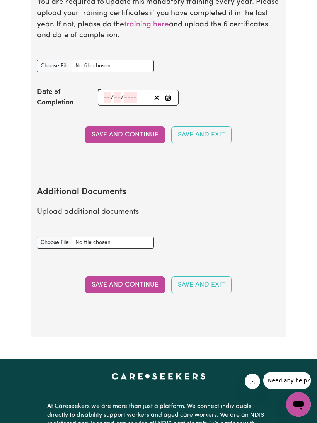
scroll to position [1275, 0]
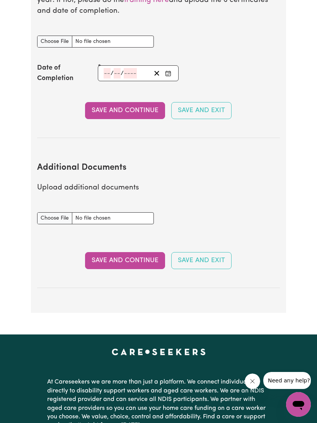
click at [146, 252] on button "Save and Continue" at bounding box center [125, 260] width 80 height 17
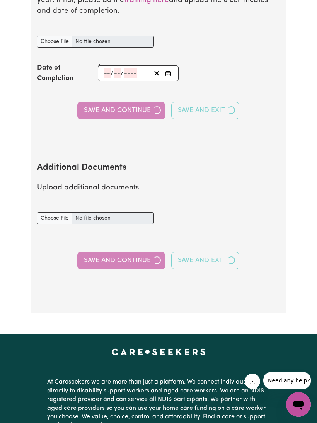
select select "Certificate III (Individual Support)"
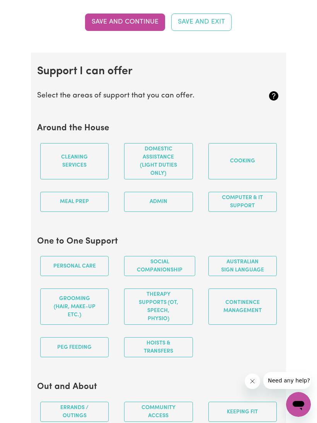
scroll to position [708, 0]
click at [83, 165] on button "Cleaning services" at bounding box center [74, 161] width 68 height 36
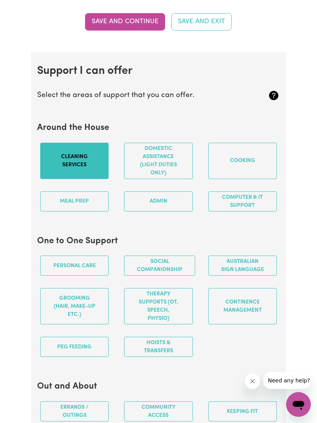
click at [90, 208] on button "Meal prep" at bounding box center [74, 201] width 68 height 20
click at [168, 166] on button "Domestic assistance (light duties only)" at bounding box center [158, 161] width 68 height 36
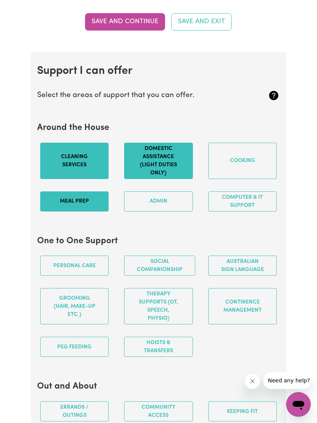
click at [178, 205] on button "Admin" at bounding box center [158, 201] width 68 height 20
click at [254, 162] on button "Cooking" at bounding box center [243, 161] width 68 height 36
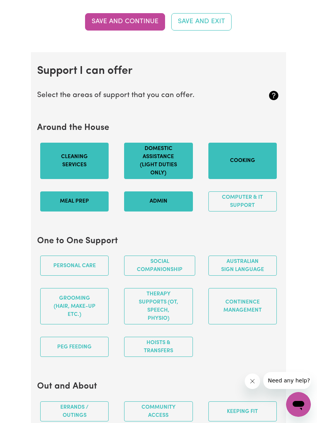
click at [248, 210] on button "Computer & IT Support" at bounding box center [243, 201] width 68 height 20
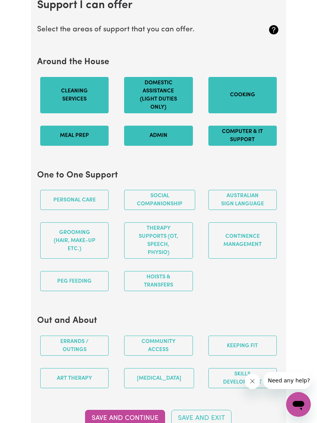
scroll to position [792, 0]
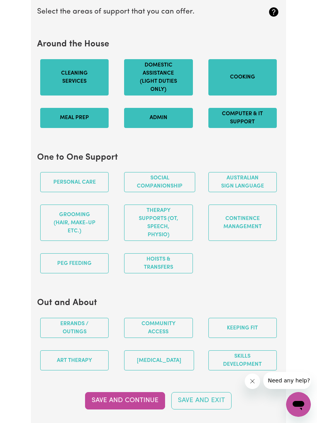
click at [171, 188] on button "Social companionship" at bounding box center [159, 182] width 71 height 20
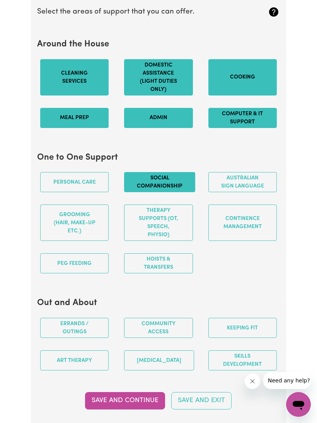
click at [97, 181] on button "Personal care" at bounding box center [74, 182] width 68 height 20
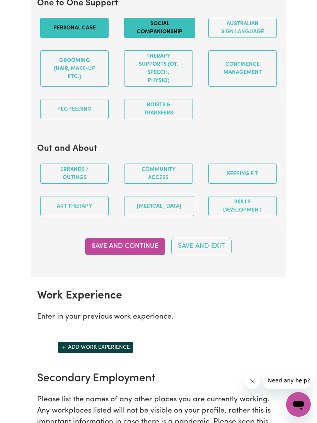
scroll to position [949, 0]
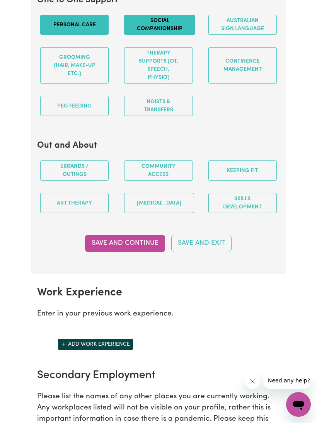
click at [84, 176] on button "Errands / Outings" at bounding box center [74, 171] width 68 height 20
click at [261, 170] on button "Keeping fit" at bounding box center [243, 171] width 68 height 20
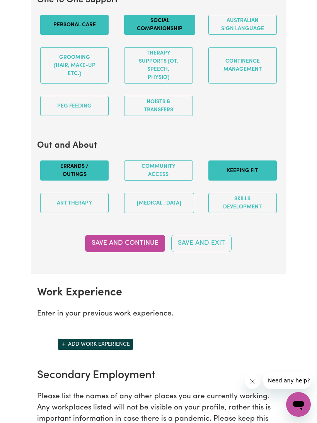
click at [135, 248] on button "Save and Continue" at bounding box center [125, 243] width 80 height 17
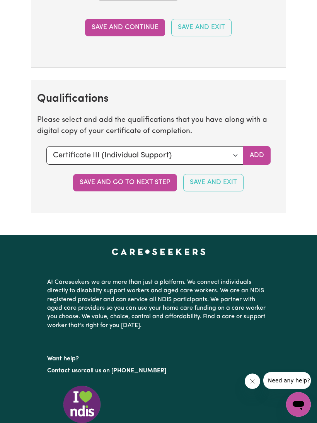
scroll to position [1841, 0]
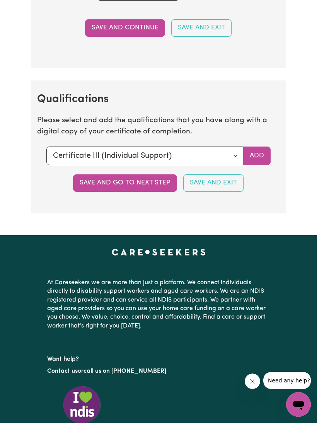
click at [150, 174] on button "Save and go to next step" at bounding box center [125, 182] width 104 height 17
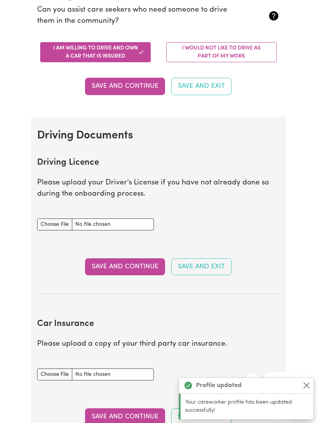
scroll to position [0, 0]
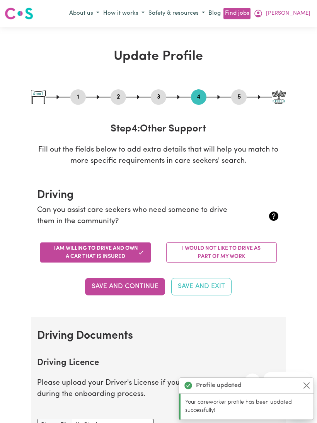
click at [306, 390] on button "Close" at bounding box center [306, 385] width 9 height 9
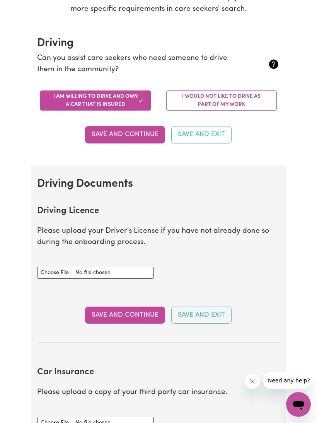
scroll to position [171, 0]
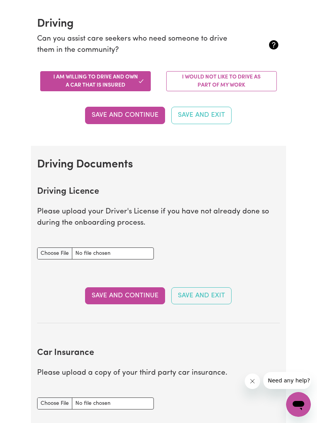
click at [52, 248] on input "Driving Licence document" at bounding box center [95, 254] width 117 height 12
type input "C:\fakepath\image.jpg"
click at [140, 291] on button "Save and Continue" at bounding box center [125, 295] width 80 height 17
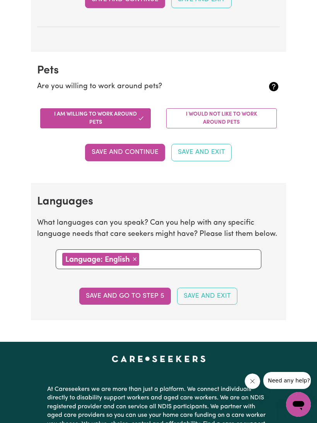
scroll to position [657, 0]
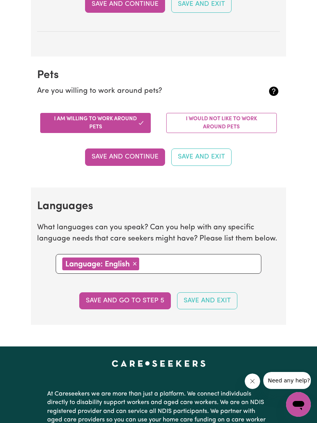
click at [140, 297] on button "Save and go to step 5" at bounding box center [125, 300] width 92 height 17
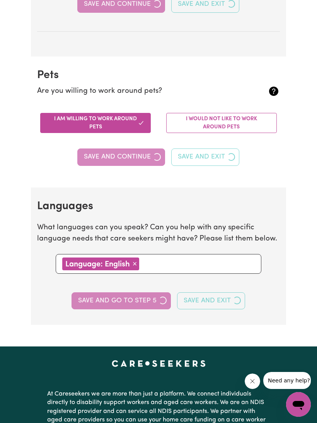
select select "I am providing services through another platform"
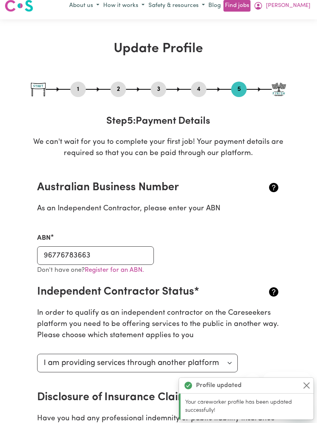
scroll to position [0, 0]
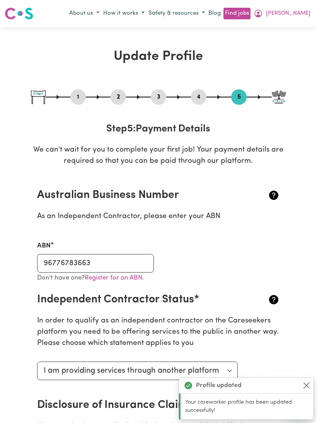
click at [306, 385] on button "Close" at bounding box center [306, 385] width 9 height 9
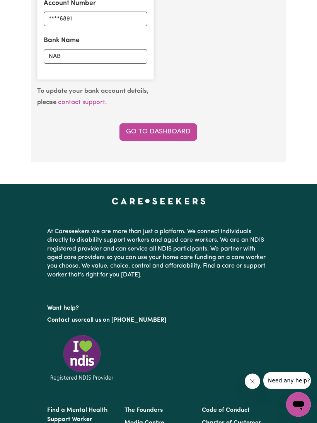
click at [176, 125] on link "Go to Dashboard" at bounding box center [159, 131] width 78 height 17
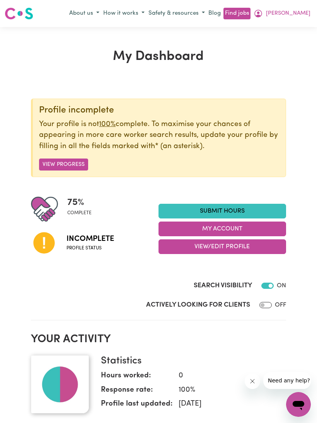
click at [79, 162] on button "View Progress" at bounding box center [63, 165] width 49 height 12
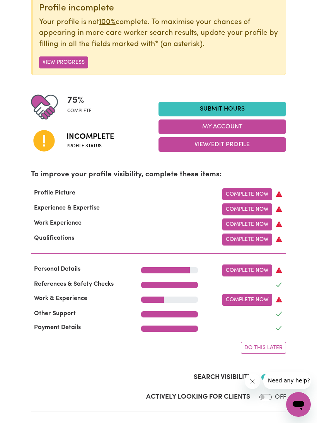
scroll to position [103, 0]
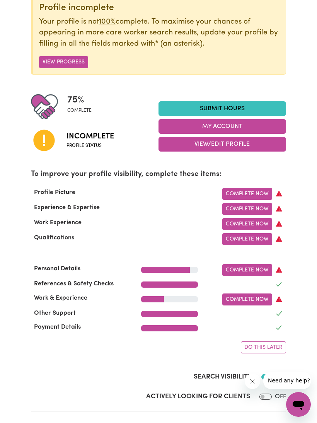
click at [260, 268] on link "Complete Now" at bounding box center [247, 270] width 50 height 12
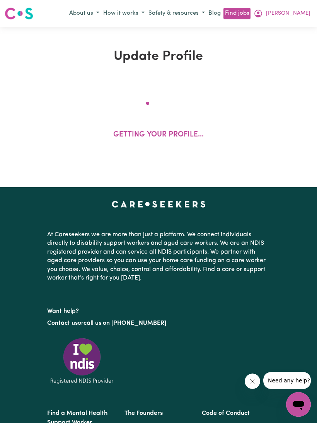
select select "[DEMOGRAPHIC_DATA]"
select select "[DEMOGRAPHIC_DATA] Citizen"
select select "Studying a healthcare related degree or qualification"
select select "47"
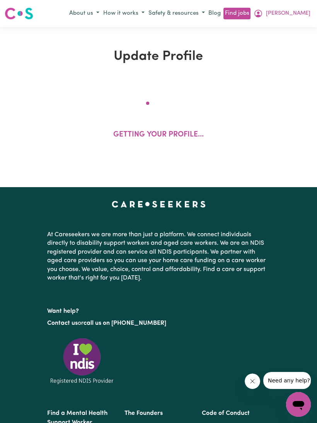
select select "47"
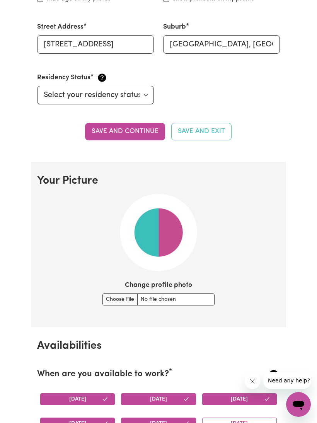
scroll to position [391, 0]
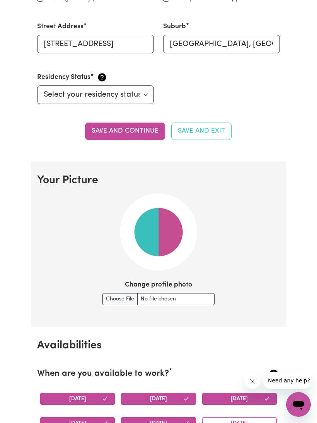
click at [249, 383] on icon "Close message from company" at bounding box center [252, 381] width 6 height 6
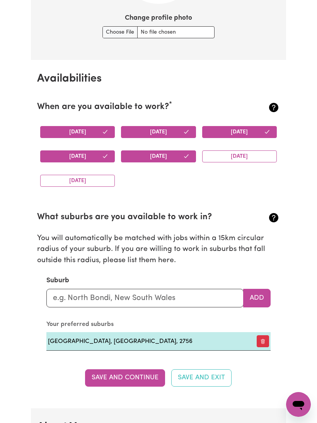
scroll to position [678, 0]
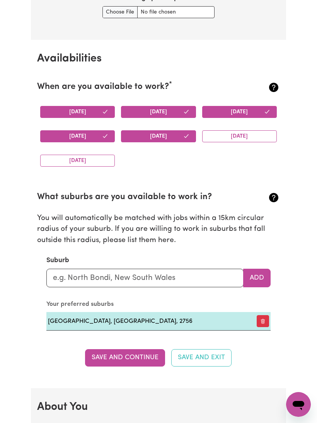
click at [299, 407] on icon "Open messaging window" at bounding box center [299, 405] width 14 height 14
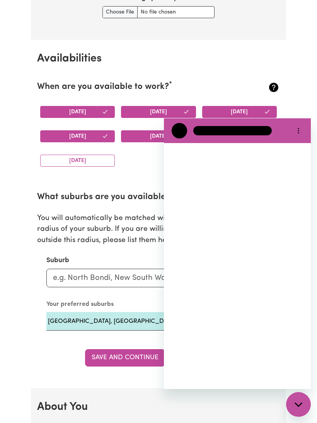
scroll to position [0, 0]
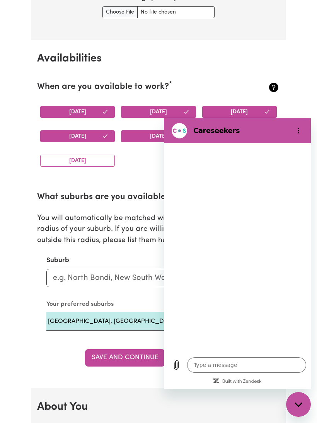
type textarea "x"
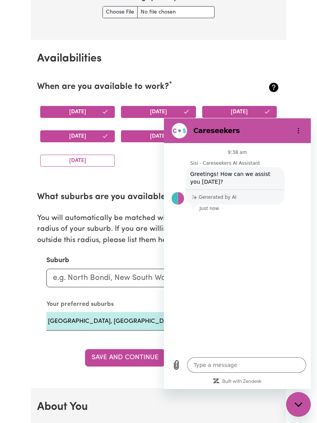
click at [300, 130] on icon "Options menu" at bounding box center [299, 131] width 6 height 6
